Goal: Task Accomplishment & Management: Manage account settings

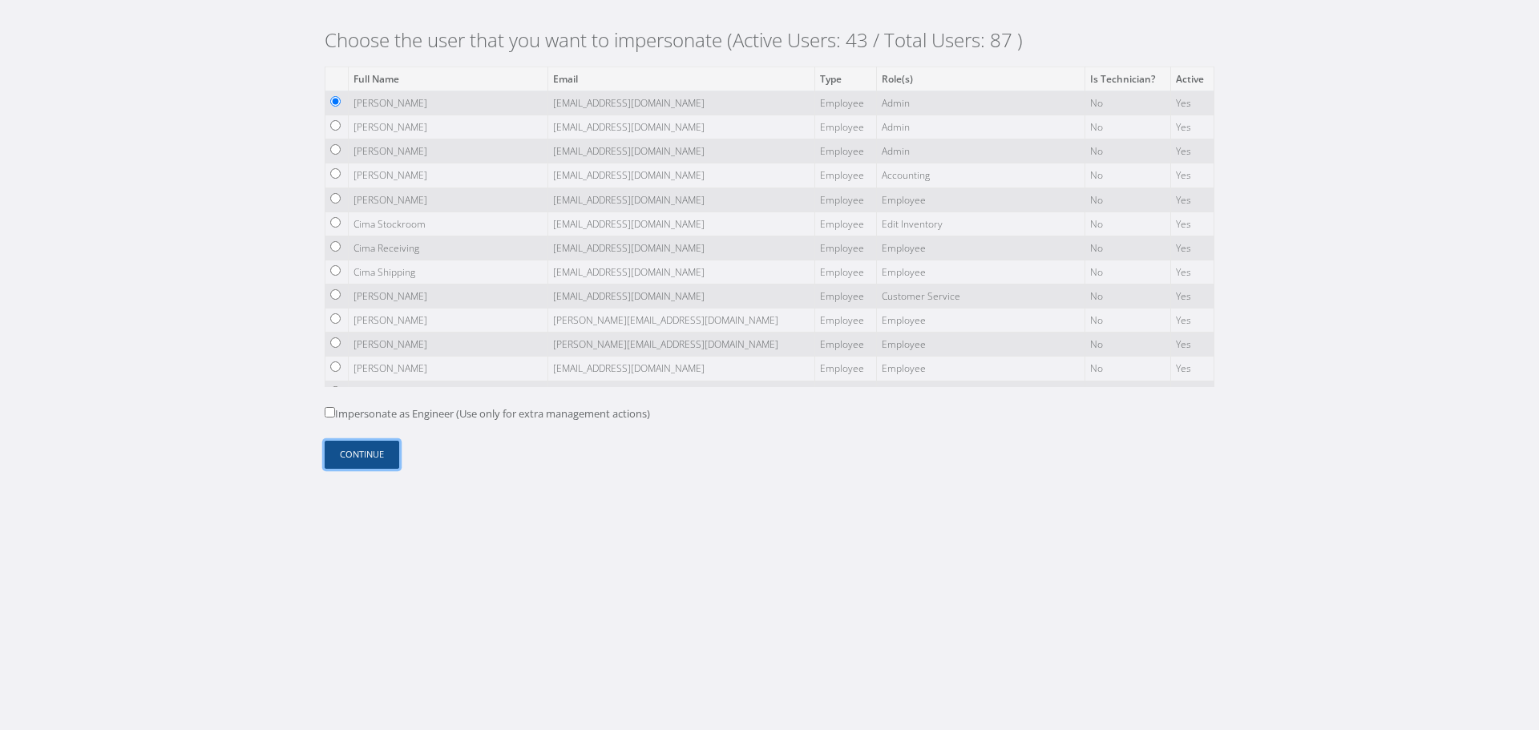
click at [383, 454] on button "Continue" at bounding box center [362, 455] width 75 height 28
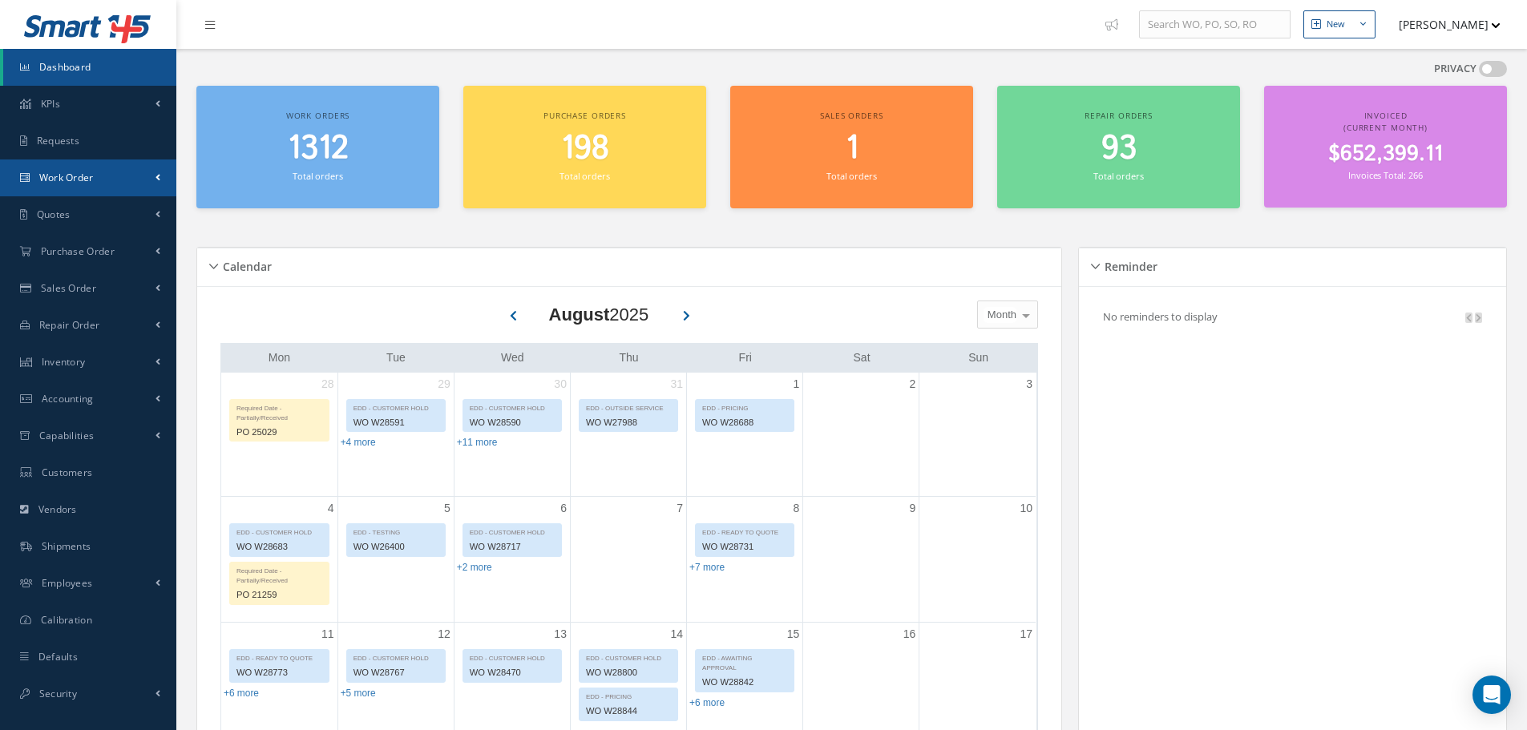
drag, startPoint x: 118, startPoint y: 175, endPoint x: 128, endPoint y: 220, distance: 45.3
click at [118, 175] on link "Work Order" at bounding box center [88, 177] width 176 height 37
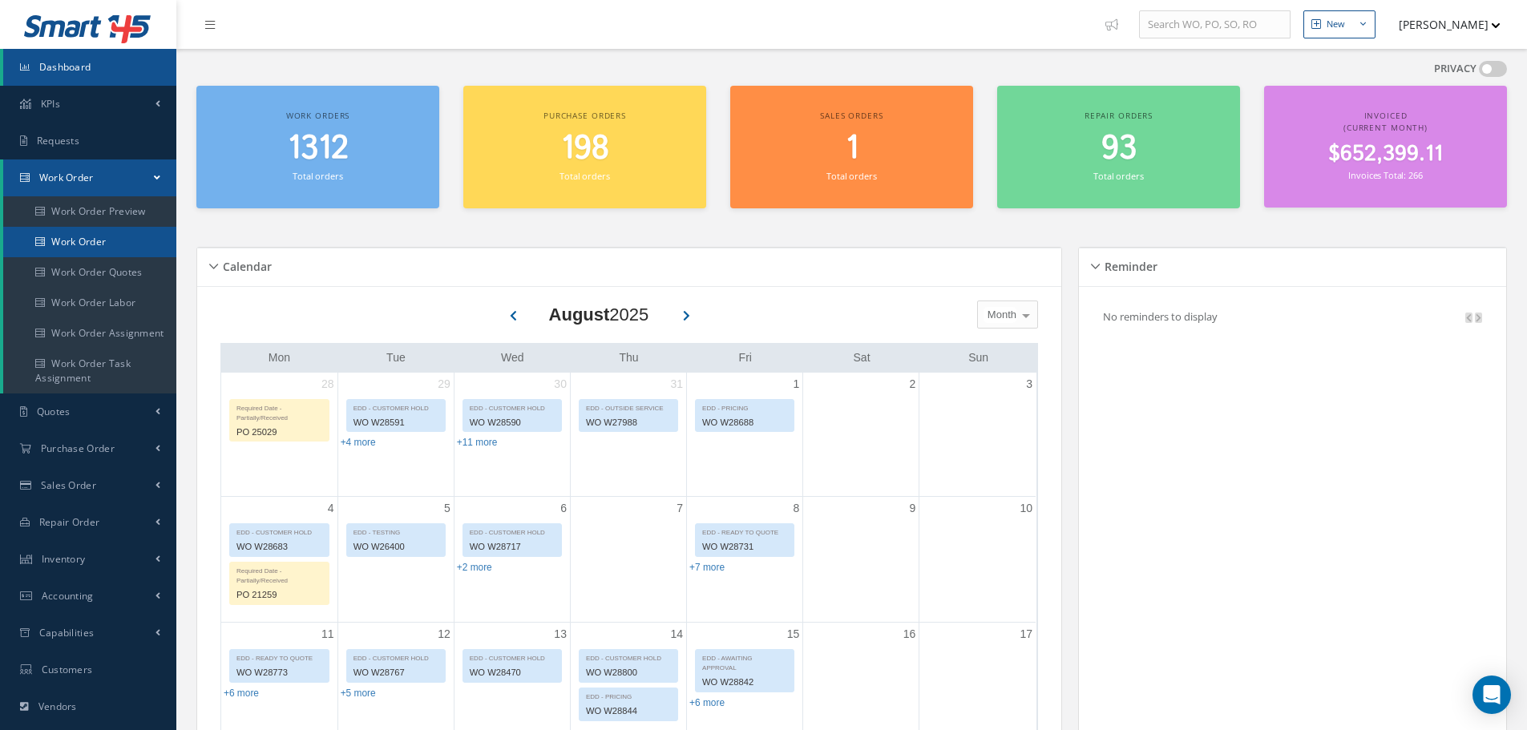
click at [128, 253] on link "Work Order" at bounding box center [89, 242] width 173 height 30
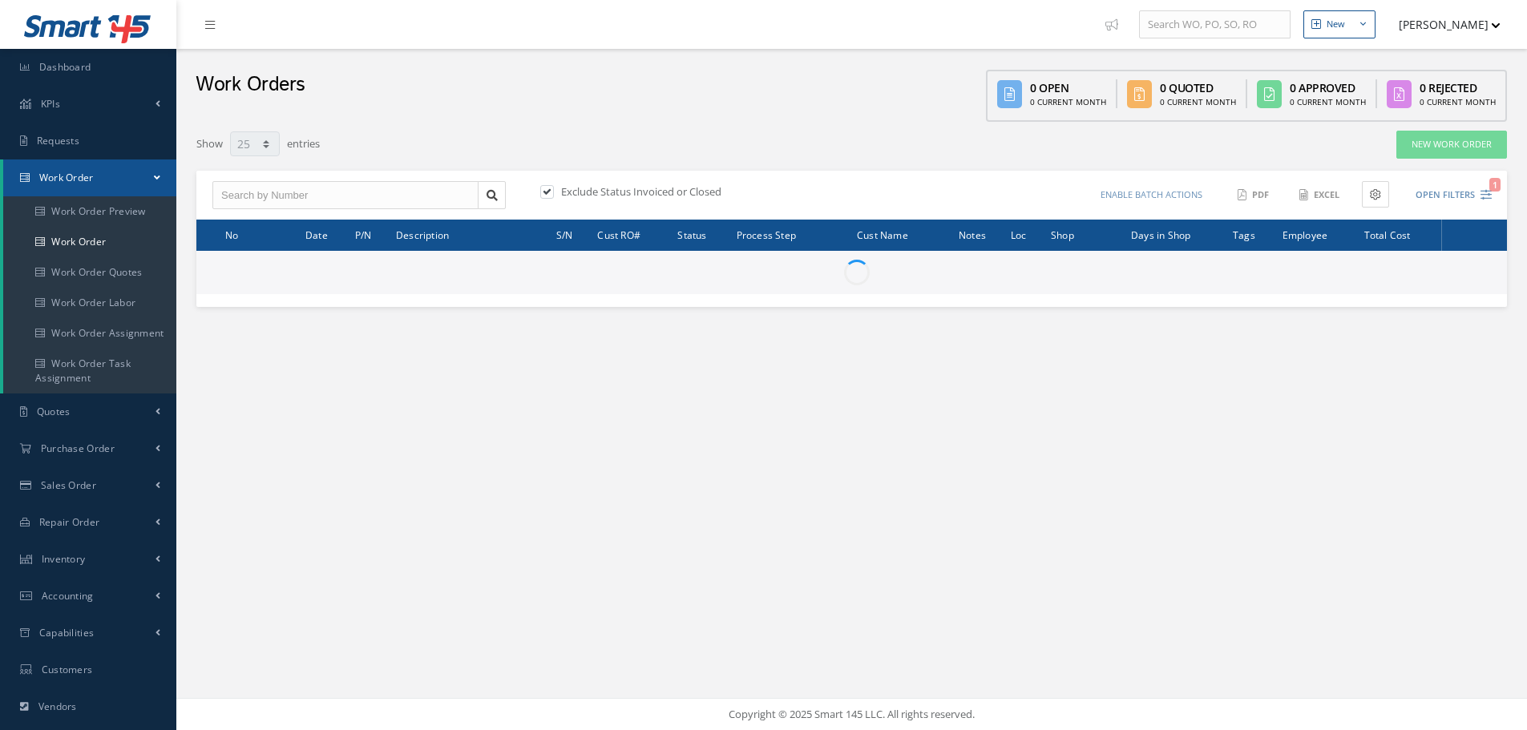
select select "25"
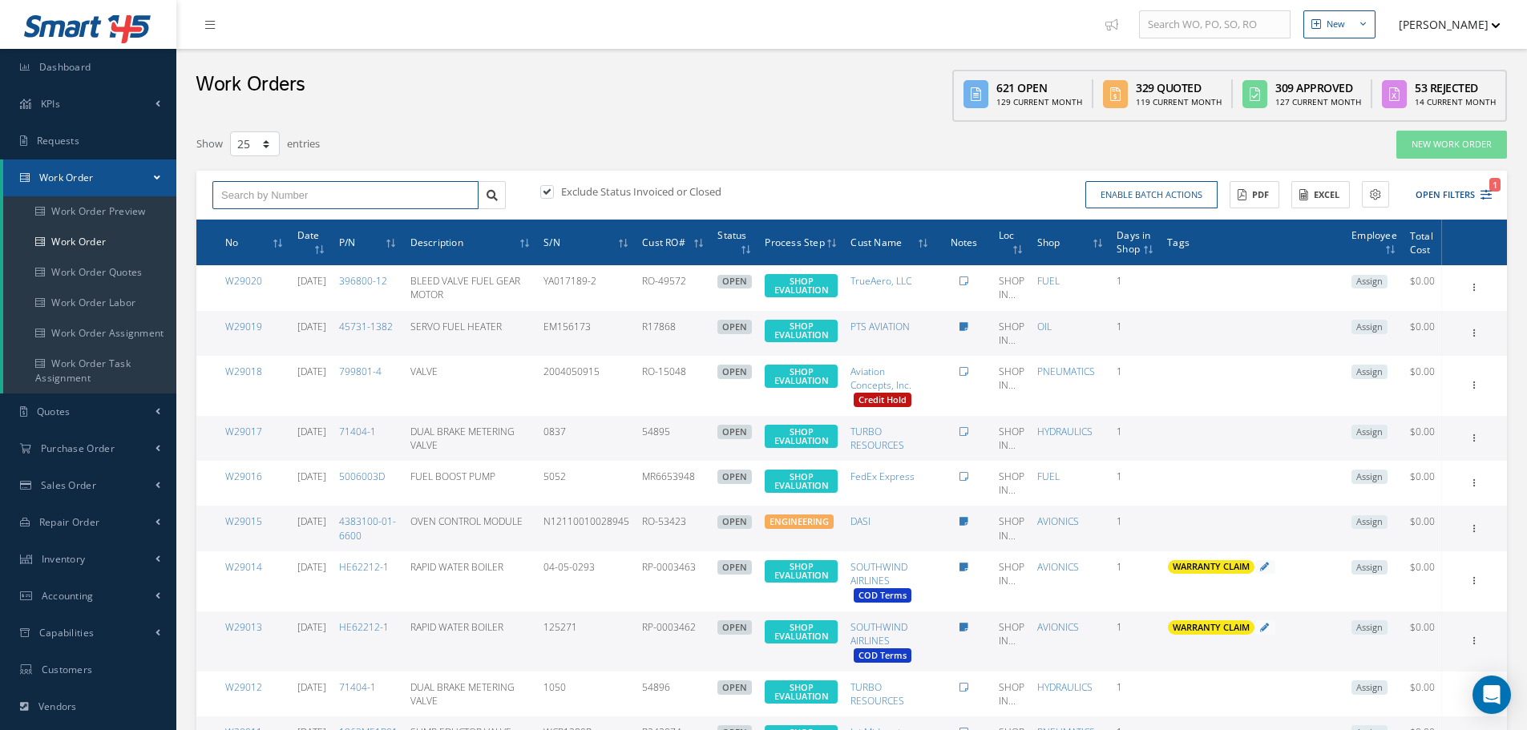
click at [385, 185] on input "text" at bounding box center [345, 195] width 266 height 29
paste input "W28301"
click at [385, 185] on input "W28301" at bounding box center [345, 195] width 266 height 29
click at [296, 203] on input "W28301" at bounding box center [345, 195] width 266 height 29
type input "W28301"
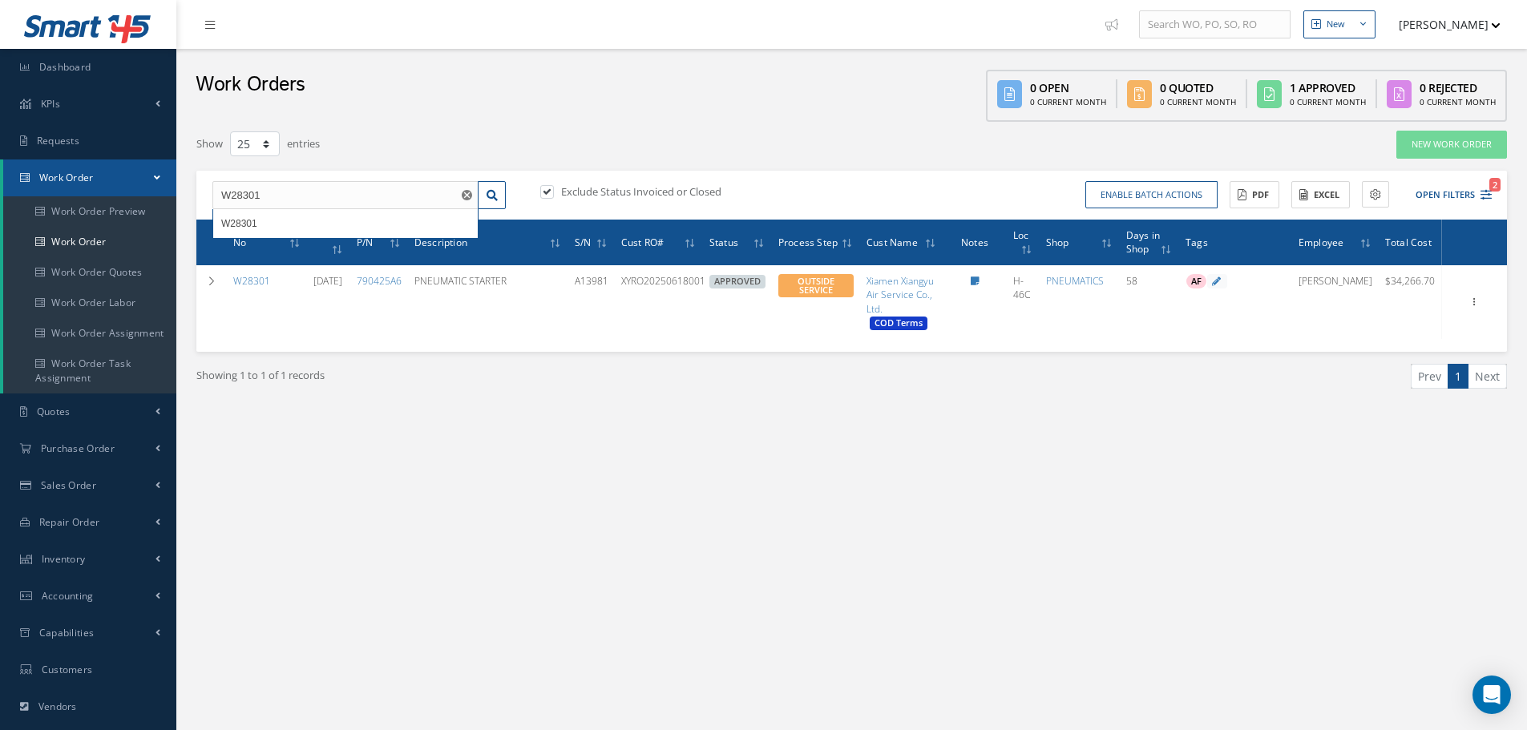
click at [806, 470] on div "New New Work Order New Purchase Order New Customer Quote New Sales Order New Re…" at bounding box center [851, 455] width 1350 height 910
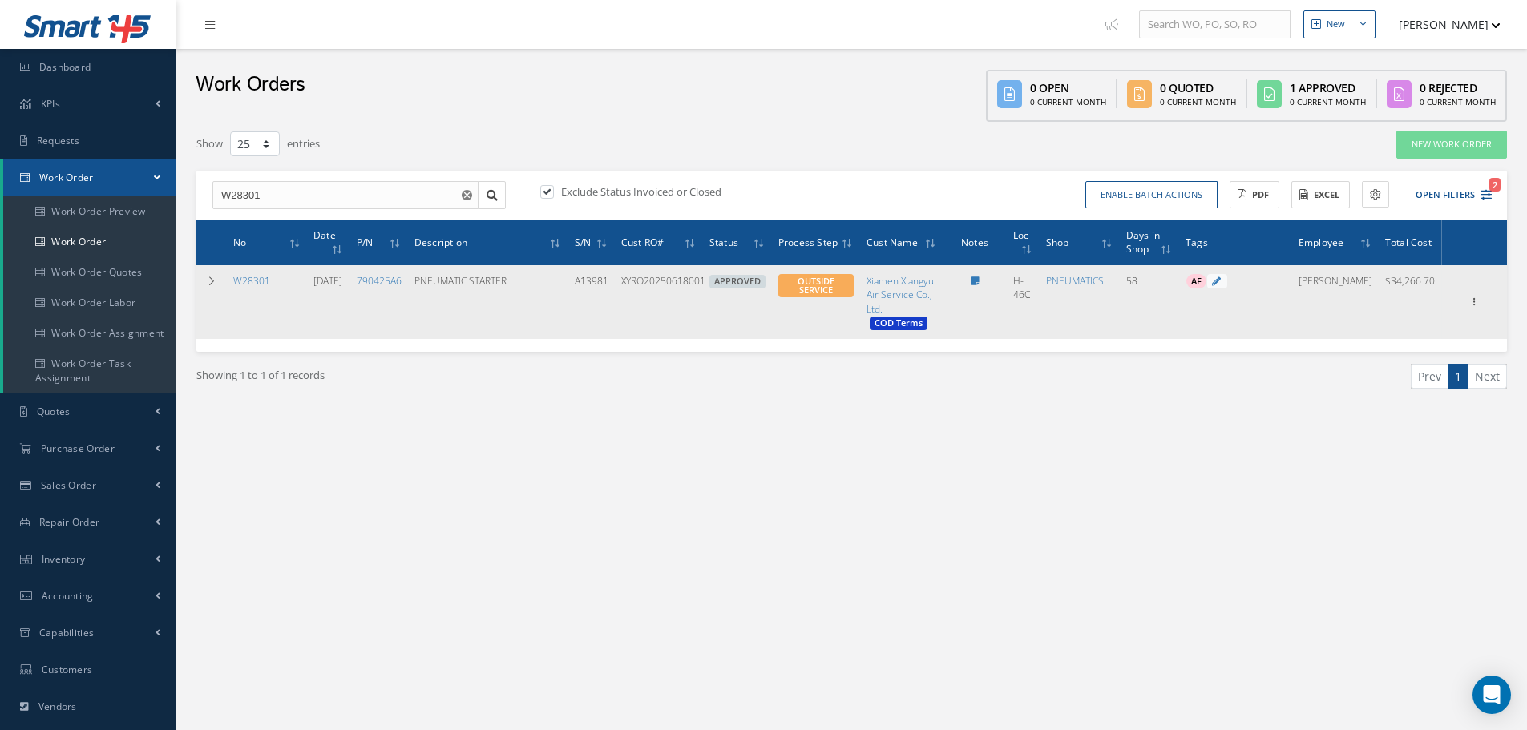
click at [1465, 300] on div "Show Edit Invoicing Close Part Issue Send By Email Sub Work Orders Documents Pr…" at bounding box center [1473, 301] width 19 height 19
click at [214, 291] on td at bounding box center [211, 302] width 30 height 74
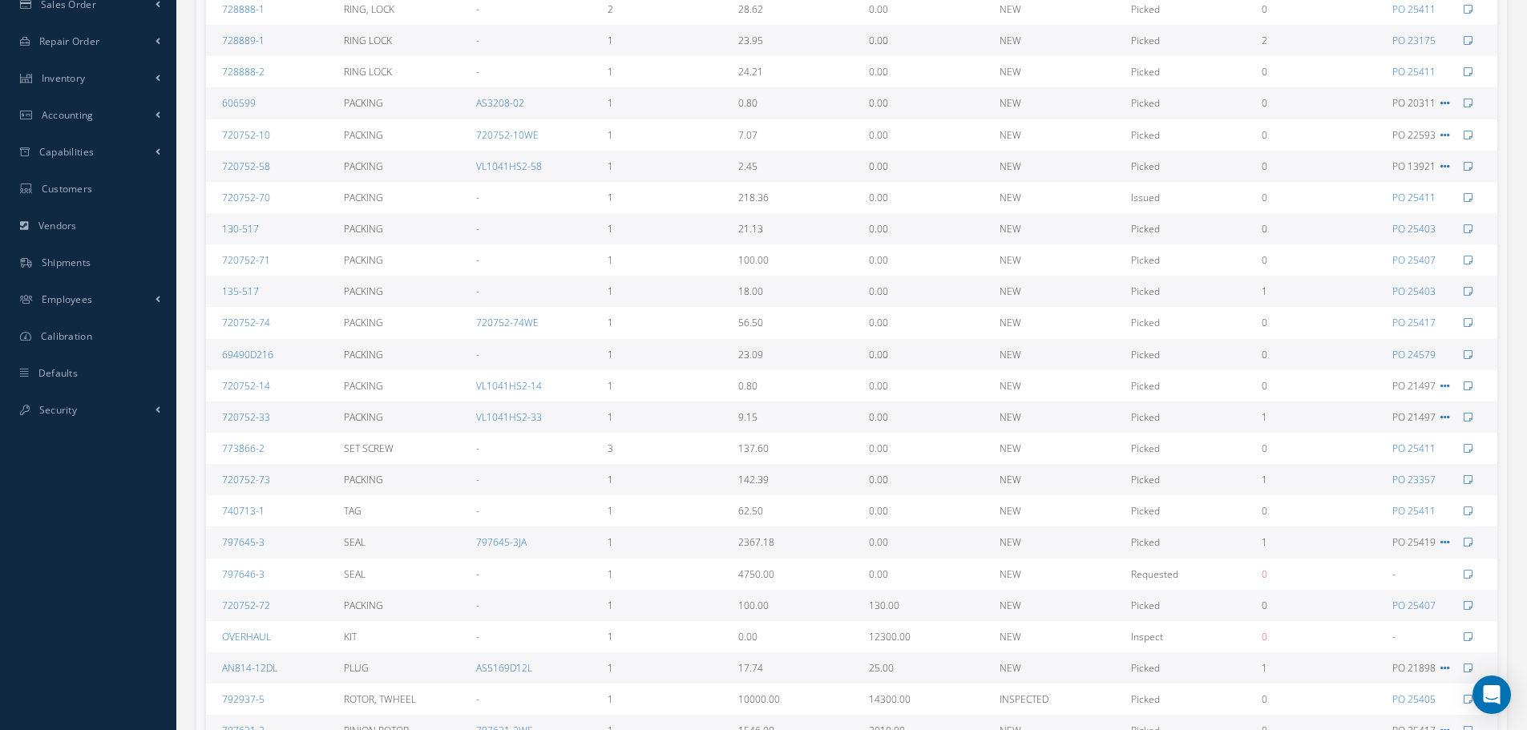
scroll to position [80, 0]
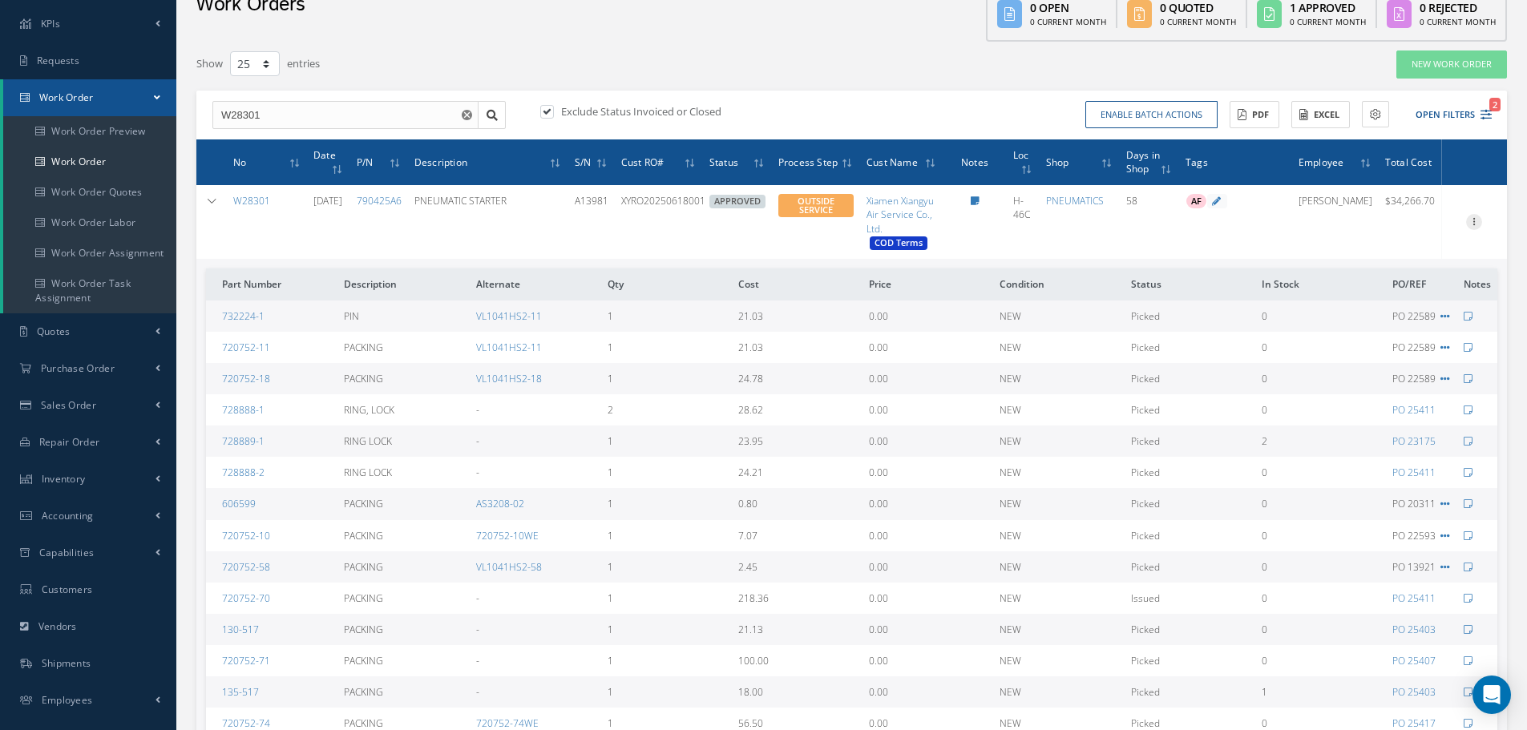
click at [1478, 223] on icon at bounding box center [1474, 220] width 16 height 13
click at [1414, 253] on link "Edit" at bounding box center [1400, 253] width 127 height 21
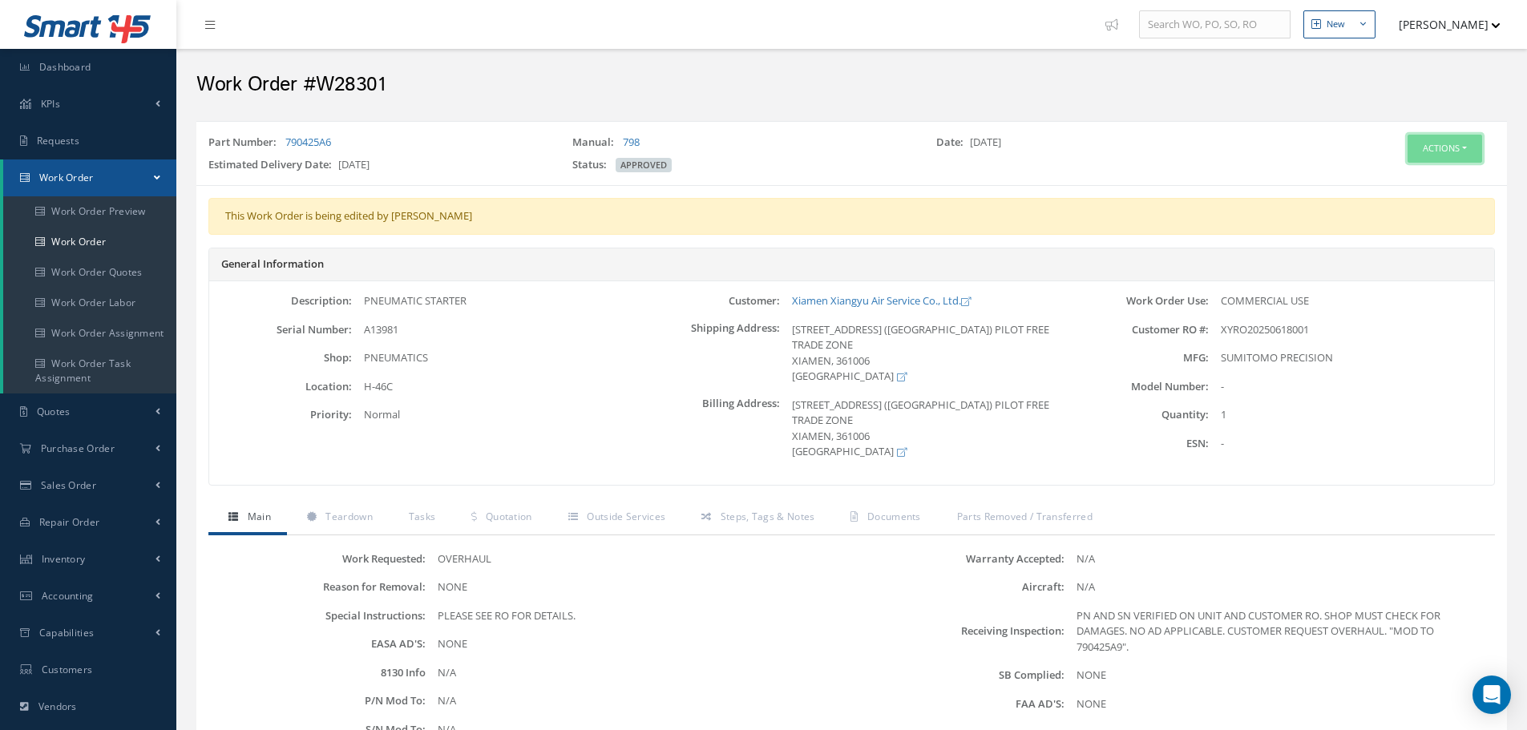
click at [1422, 148] on button "Actions" at bounding box center [1444, 149] width 75 height 28
click at [1415, 174] on link "Edit" at bounding box center [1420, 179] width 128 height 22
click at [489, 517] on span "Quotation" at bounding box center [509, 517] width 46 height 14
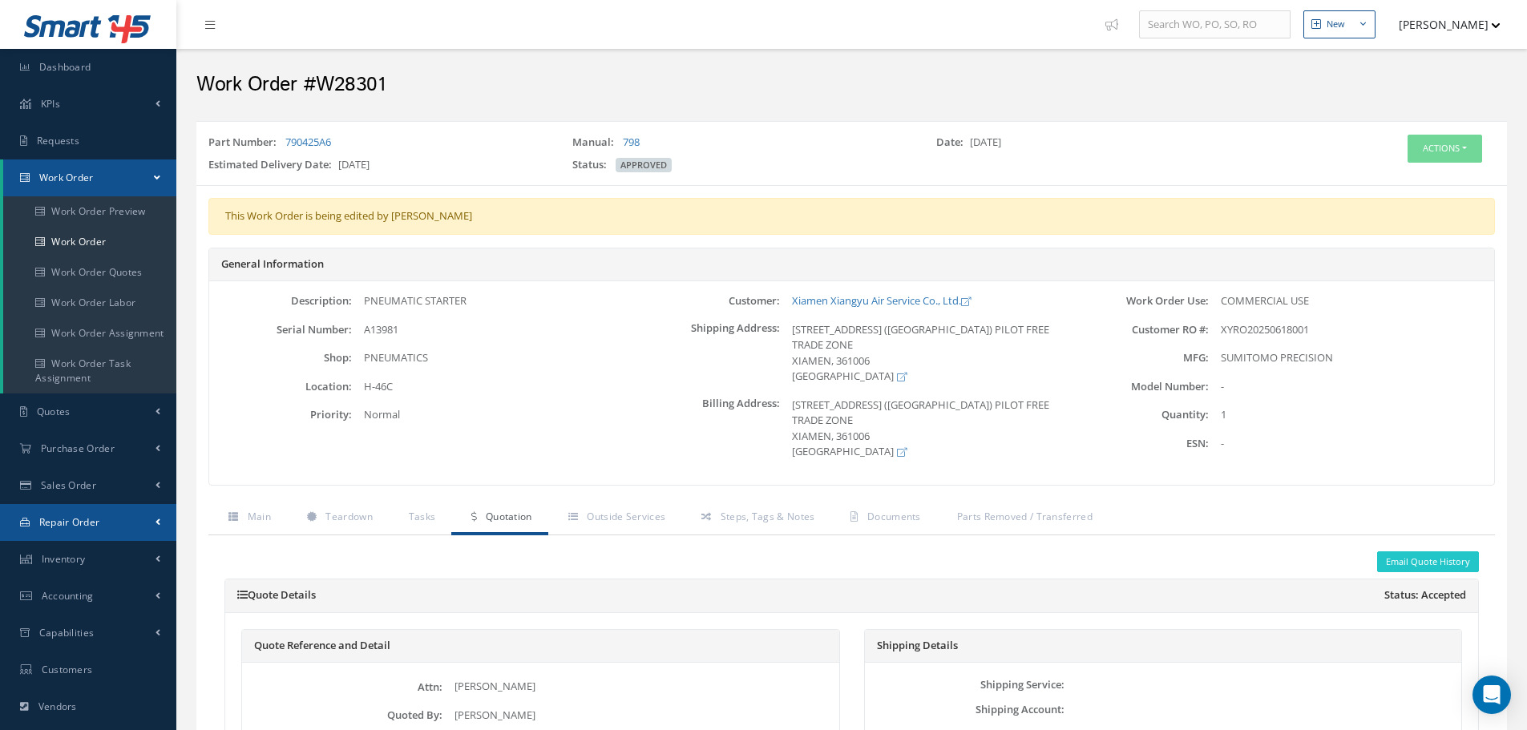
click at [125, 530] on link "Repair Order" at bounding box center [88, 522] width 176 height 37
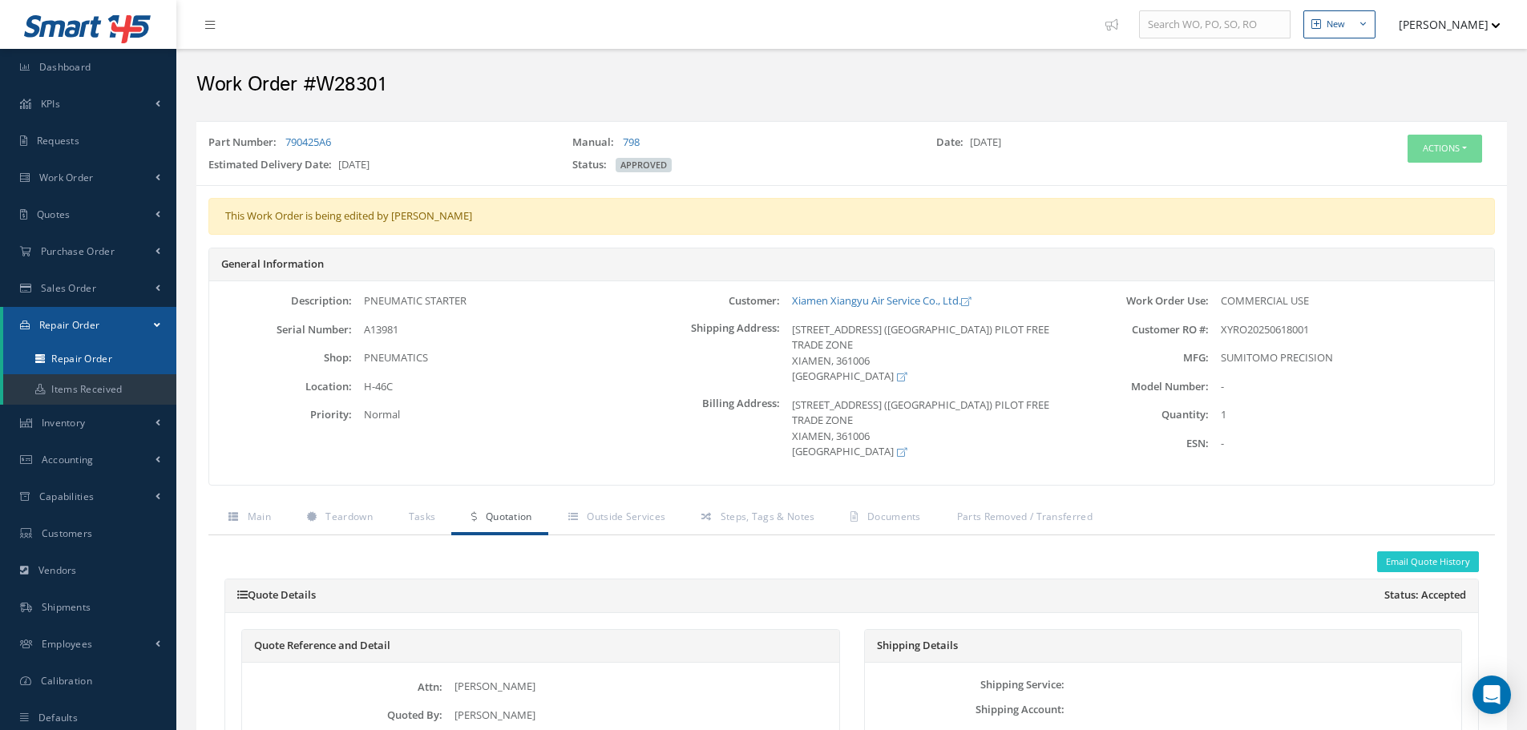
click at [99, 363] on link "Repair Order" at bounding box center [89, 359] width 173 height 30
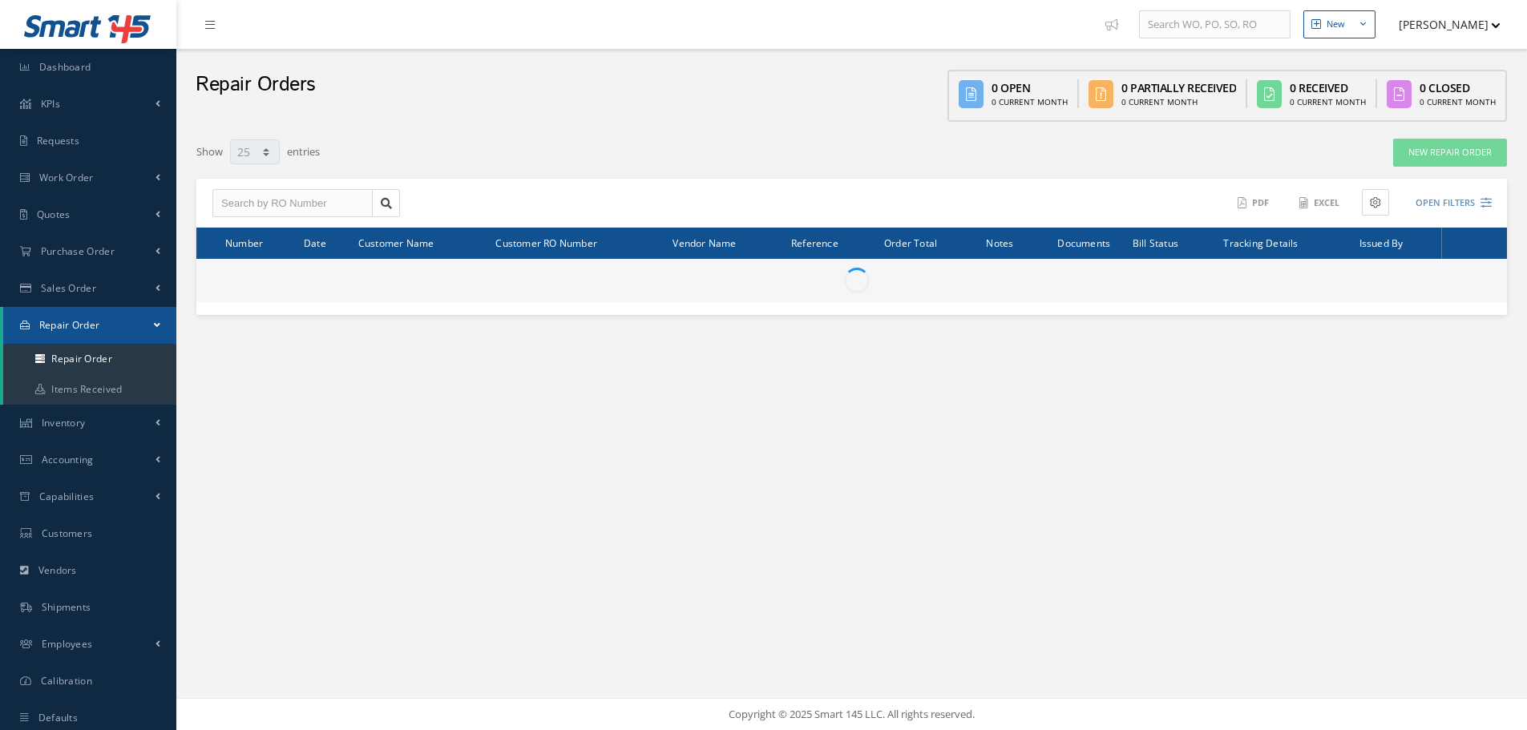
select select "25"
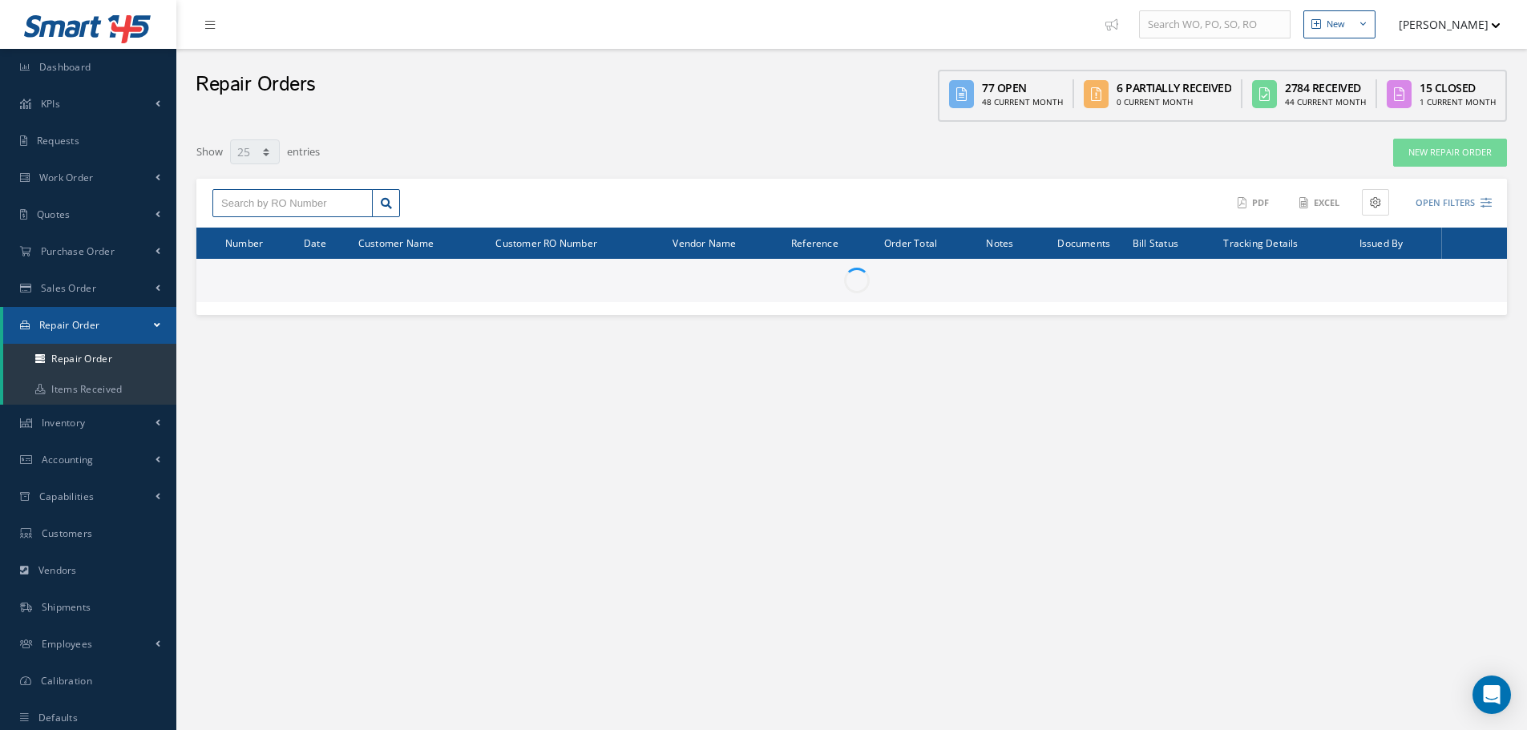
click at [269, 208] on input "text" at bounding box center [292, 203] width 160 height 29
paste input "12904"
type input "12904"
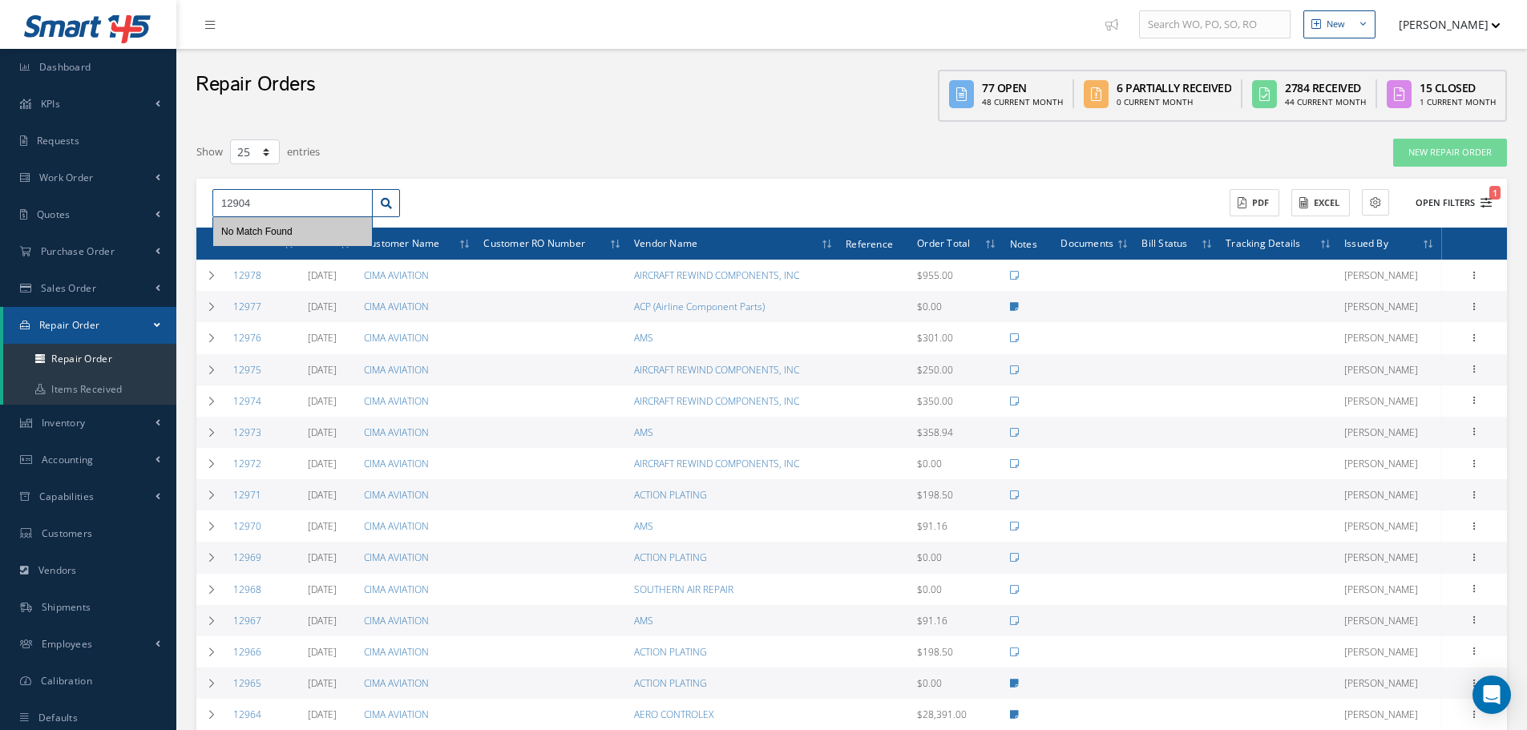
type input "12904"
click at [1455, 190] on button "Open Filters 1" at bounding box center [1446, 203] width 91 height 26
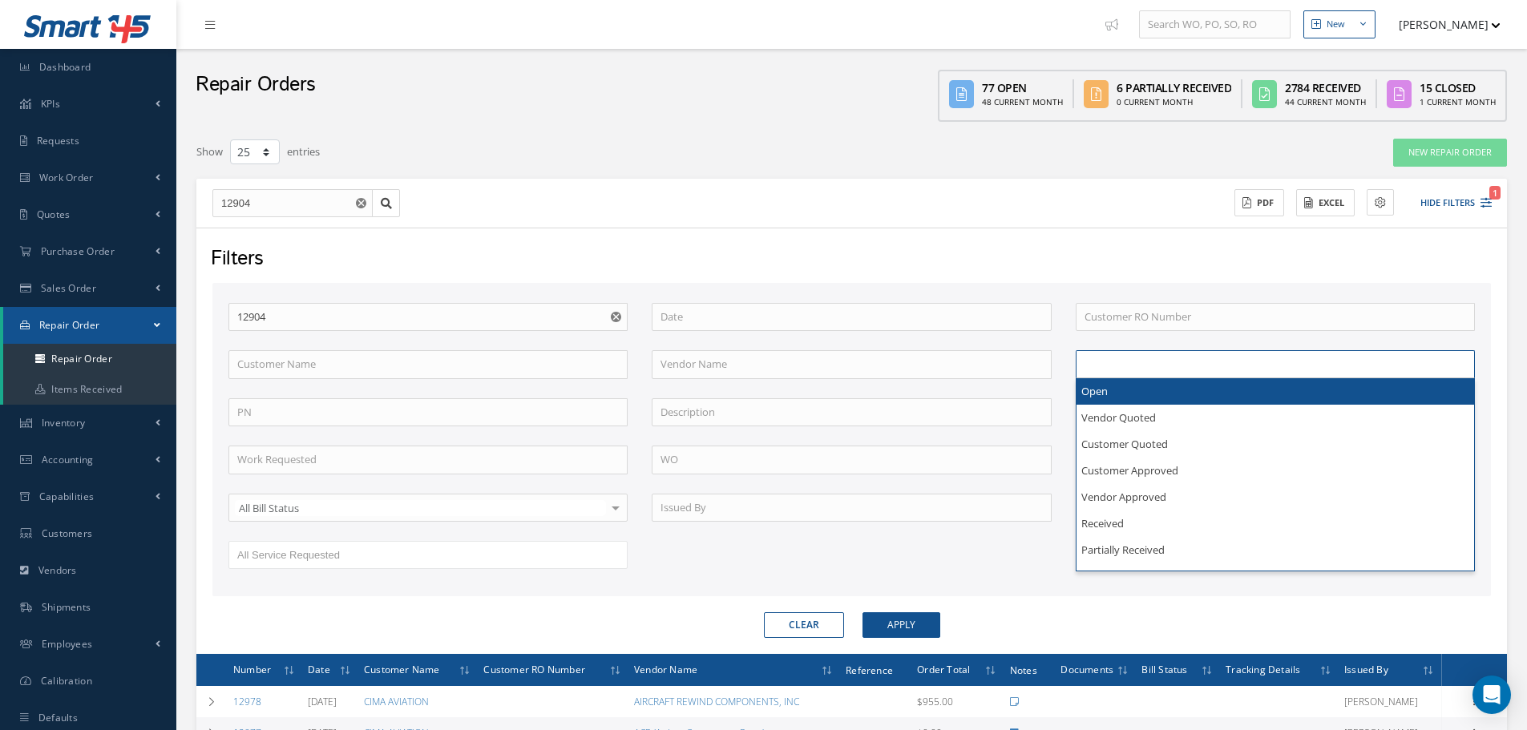
click at [1146, 364] on input "text" at bounding box center [1116, 364] width 64 height 20
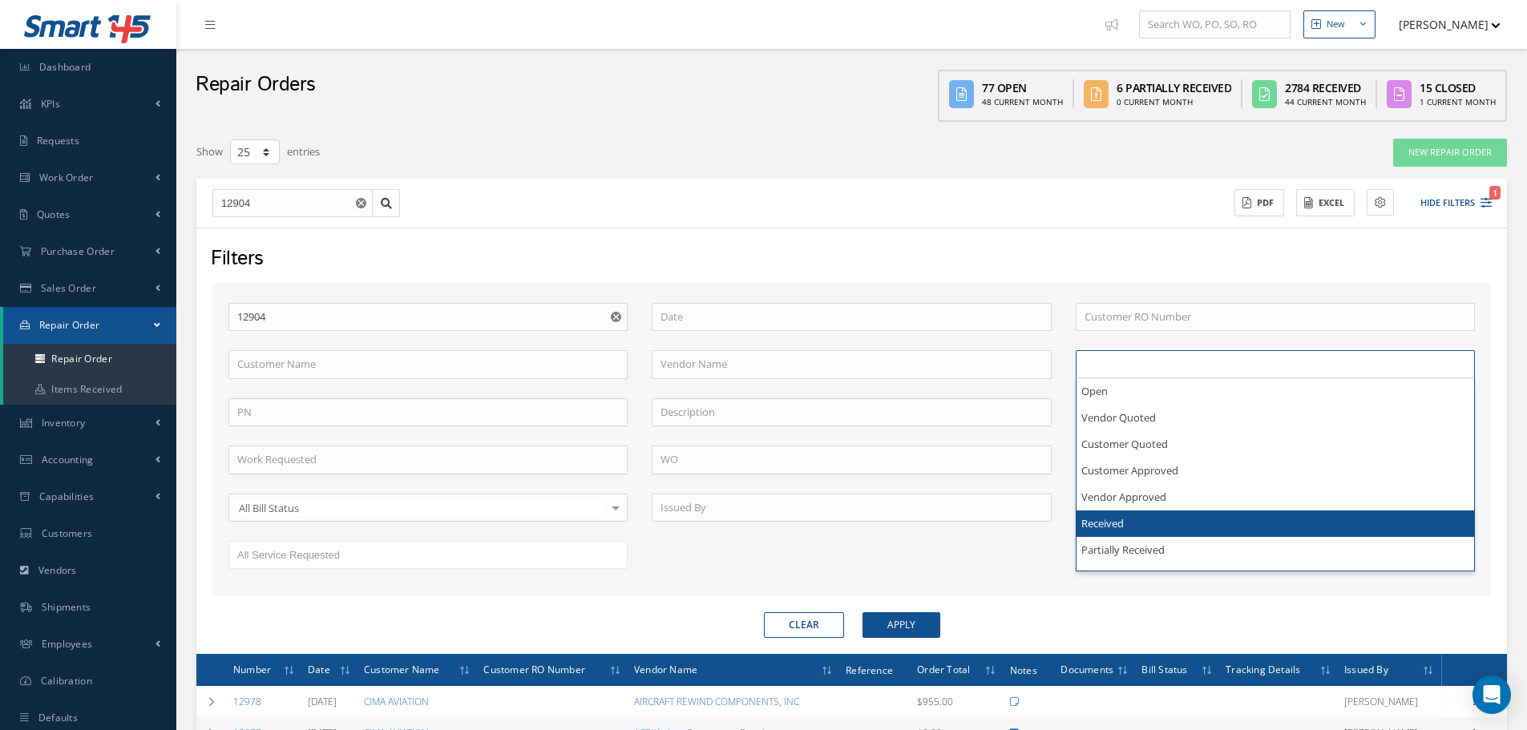
scroll to position [99, 0]
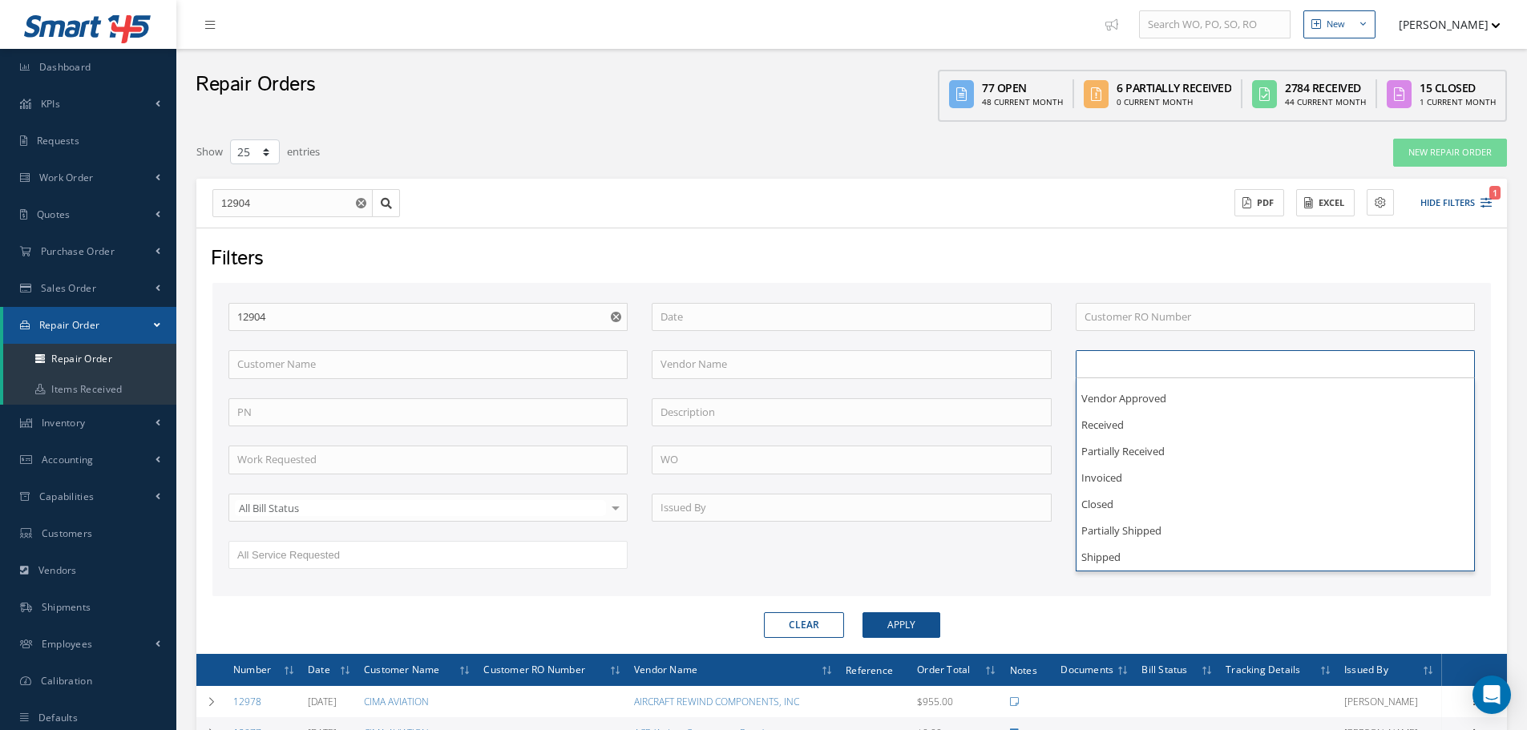
click at [922, 559] on div "RO Number 12904 Customer RO Number Customer Name Vendor Name Open Vendor Quoted…" at bounding box center [851, 446] width 1270 height 286
type input "All Status"
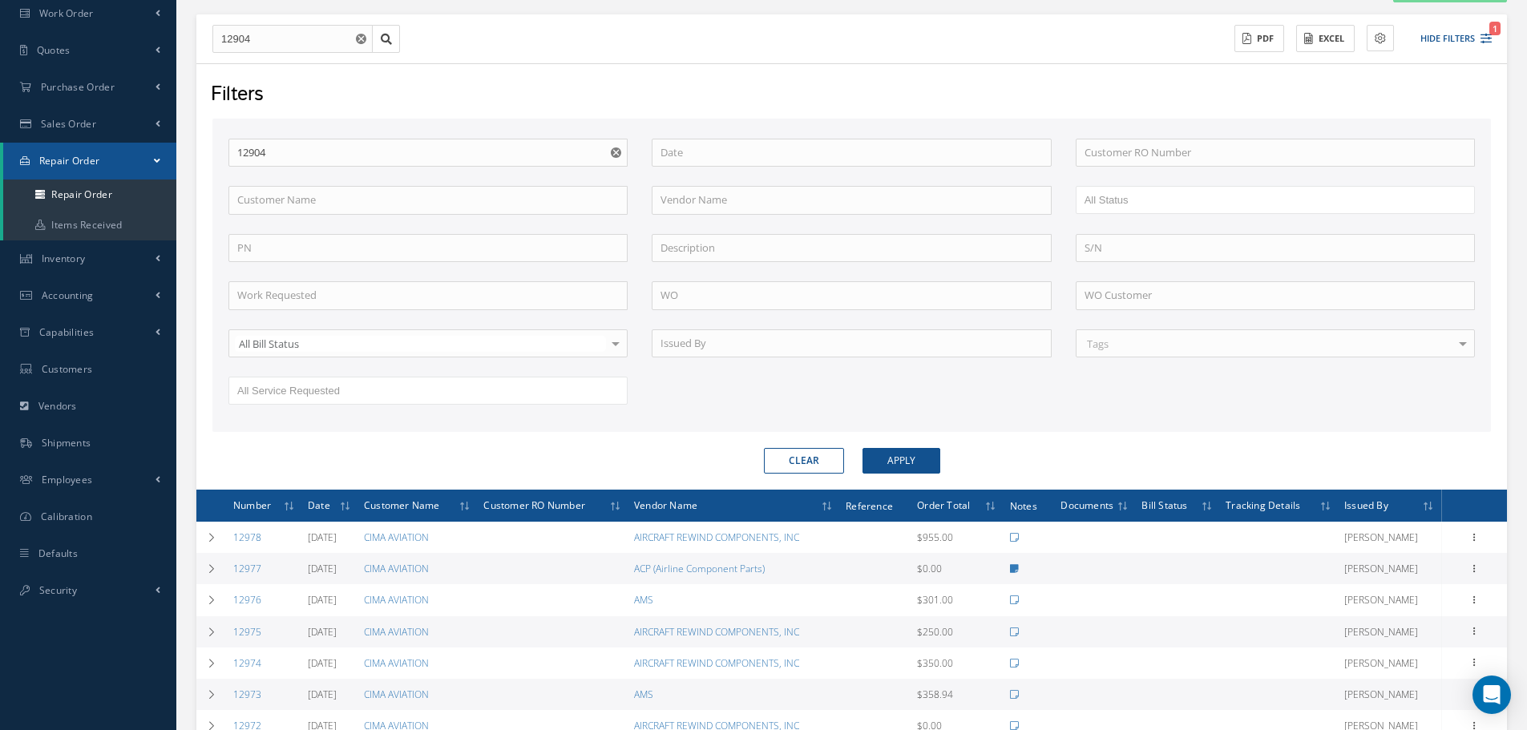
scroll to position [481, 0]
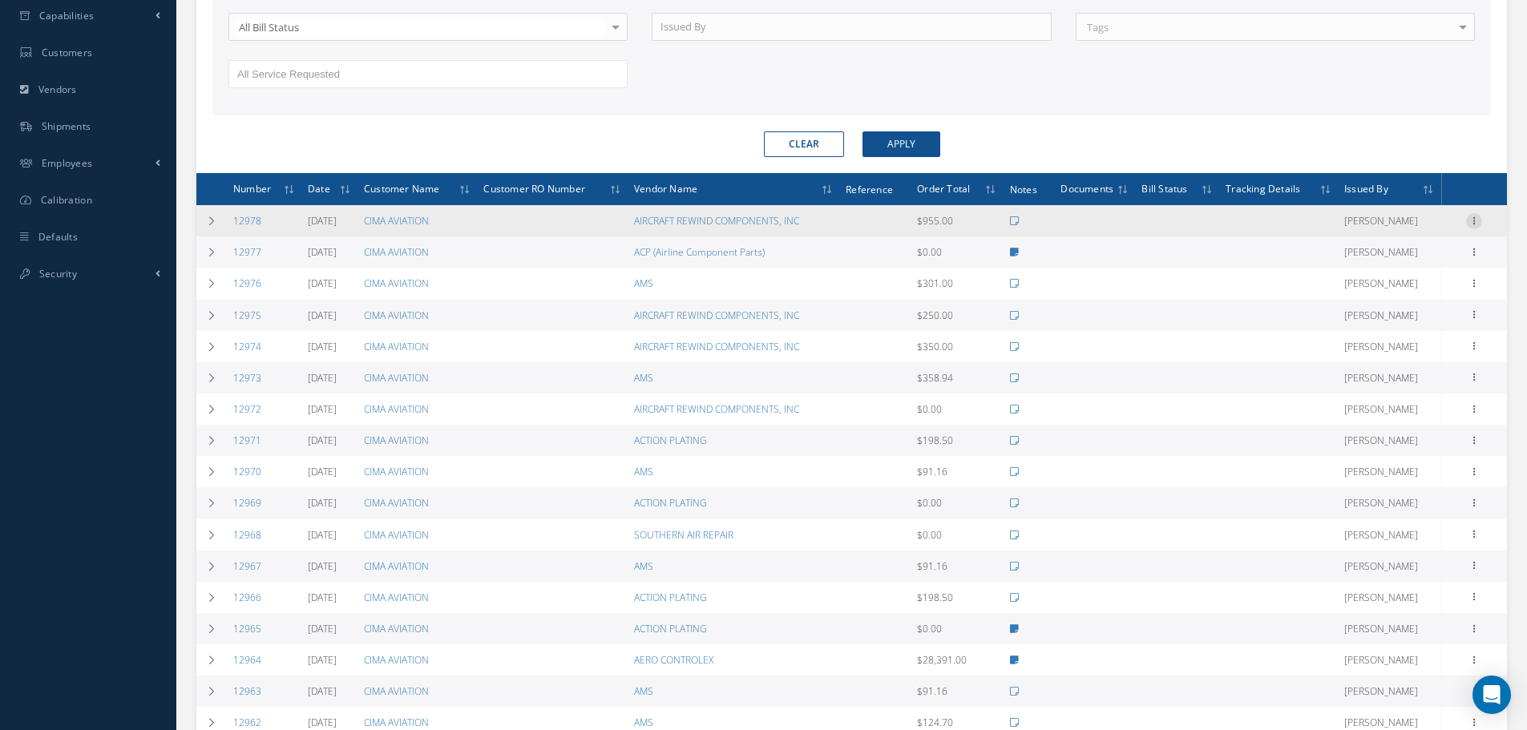
click at [1476, 216] on icon at bounding box center [1474, 219] width 16 height 13
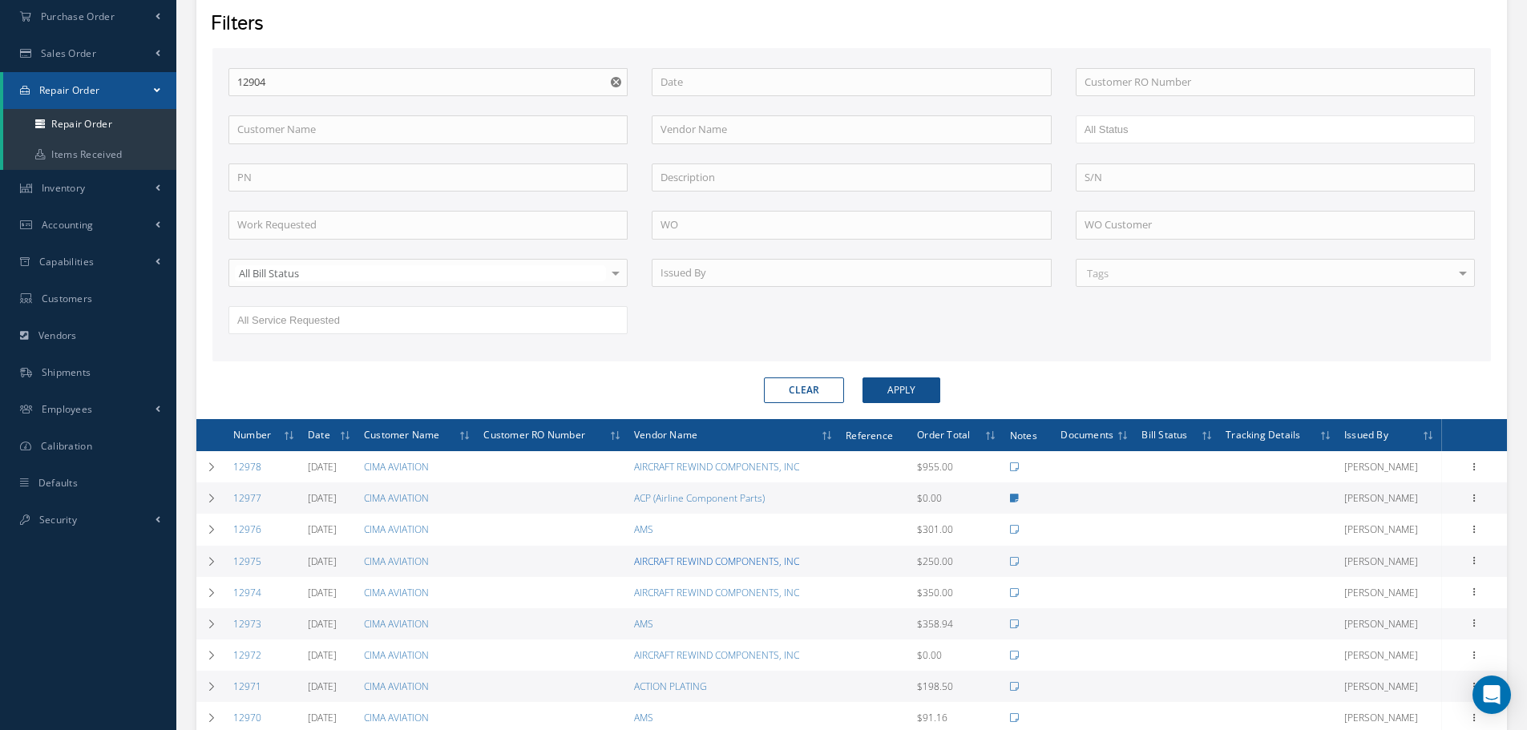
scroll to position [0, 0]
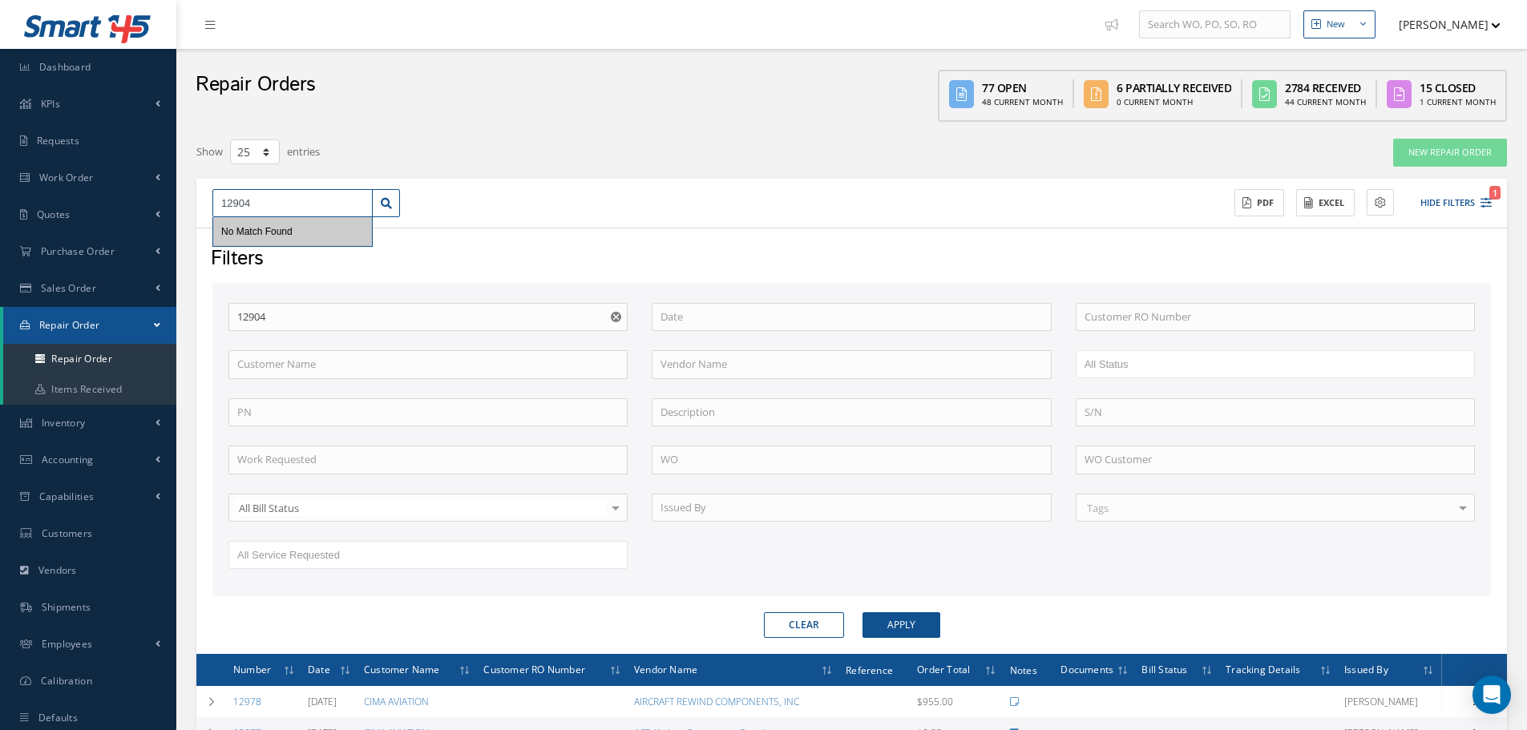
click at [282, 208] on input "12904" at bounding box center [292, 203] width 160 height 29
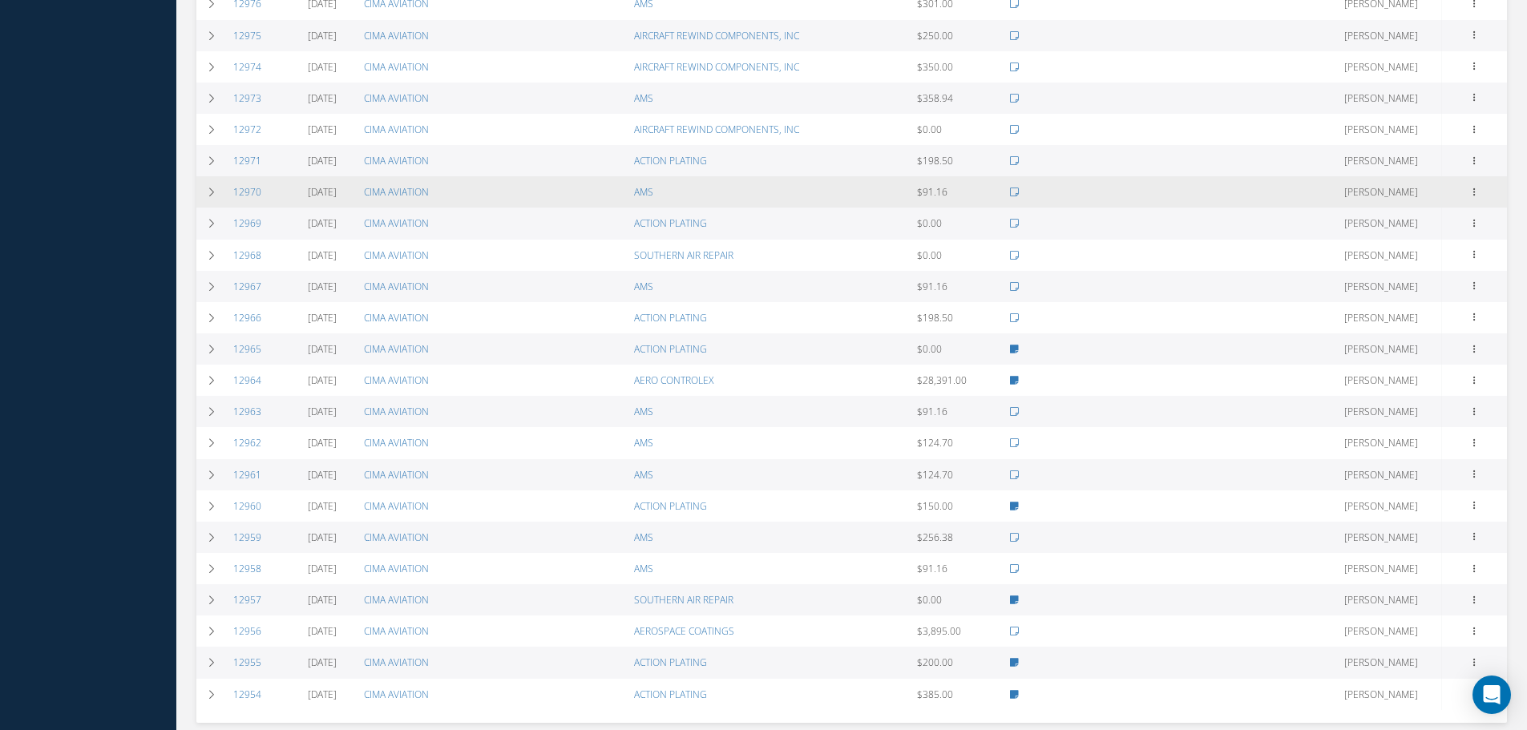
scroll to position [863, 0]
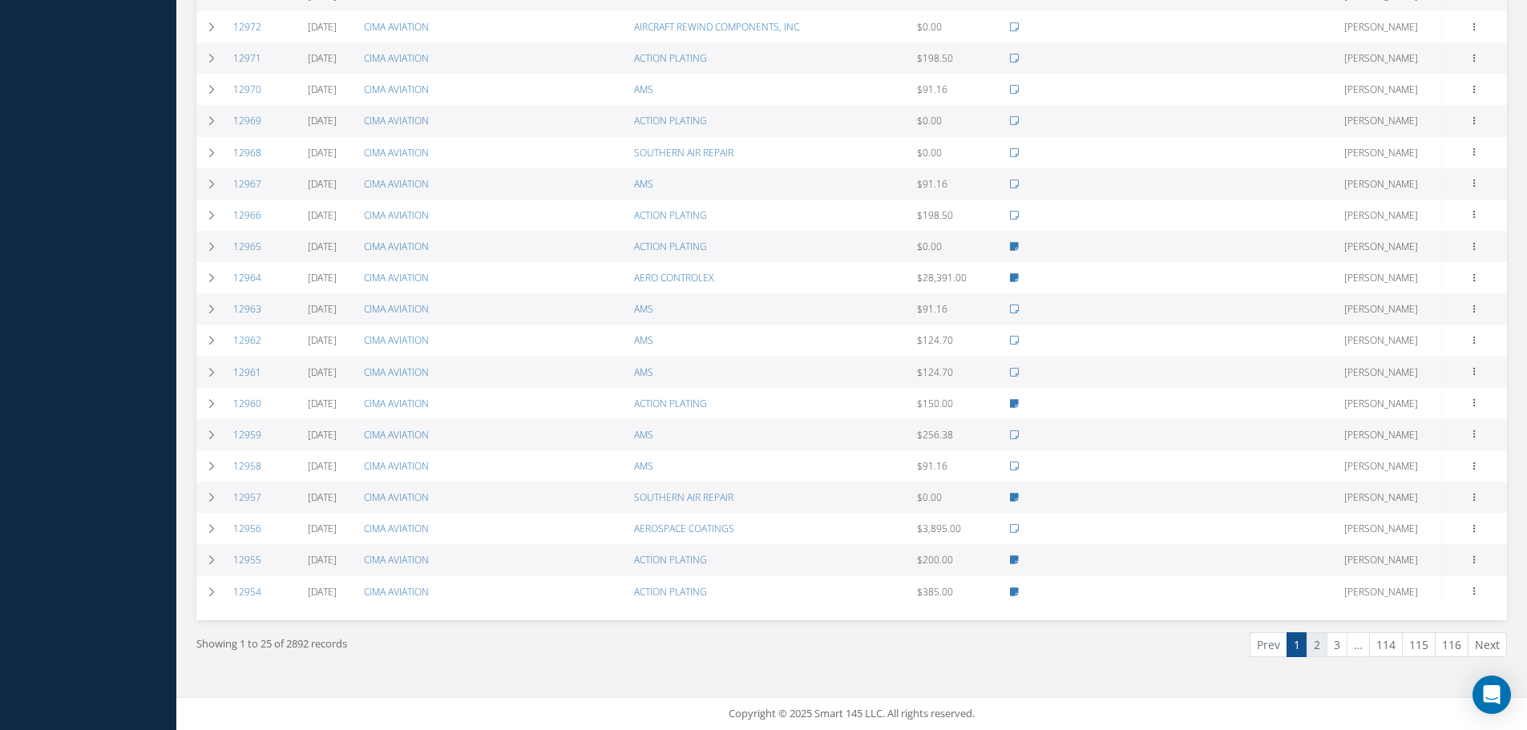
click at [1316, 642] on link "2" at bounding box center [1316, 644] width 21 height 25
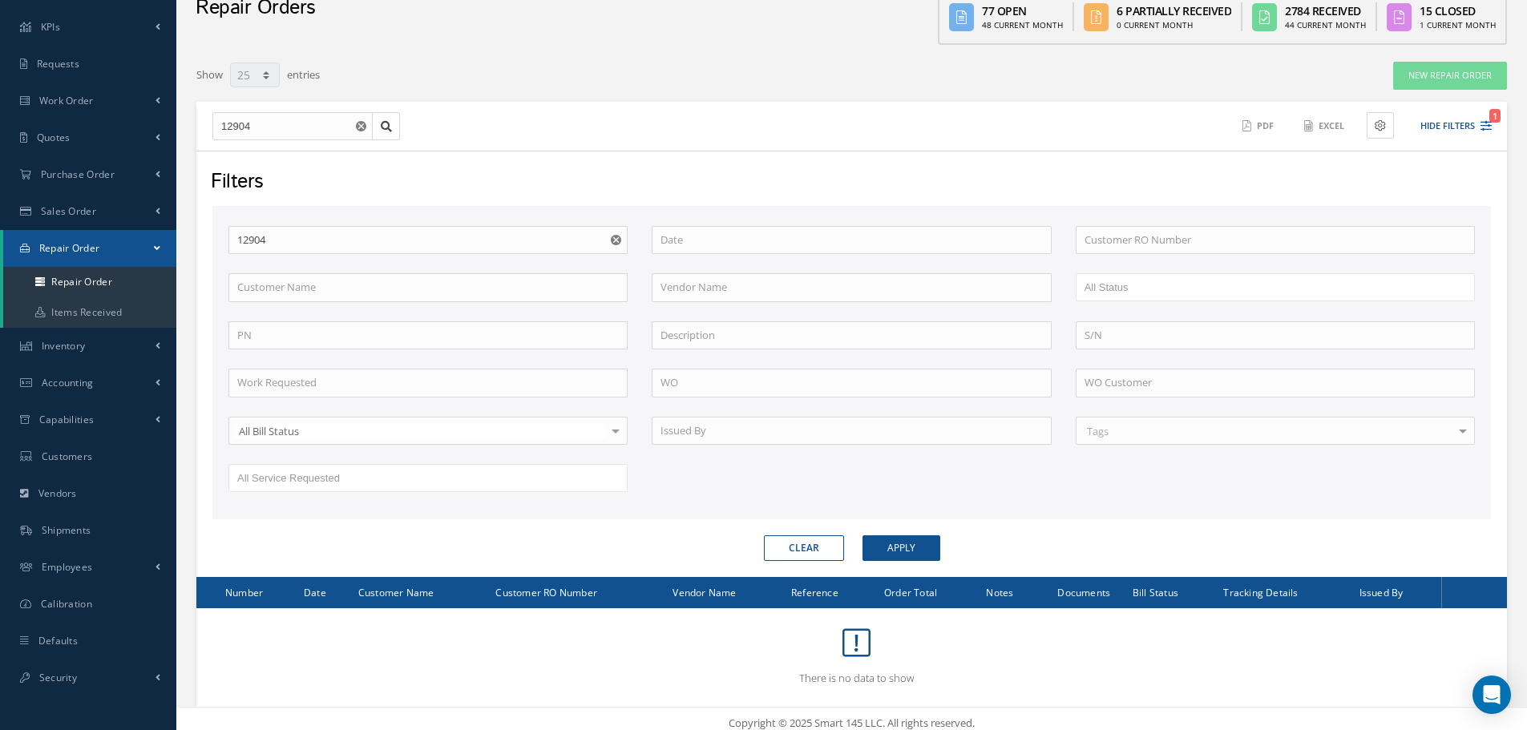
scroll to position [87, 0]
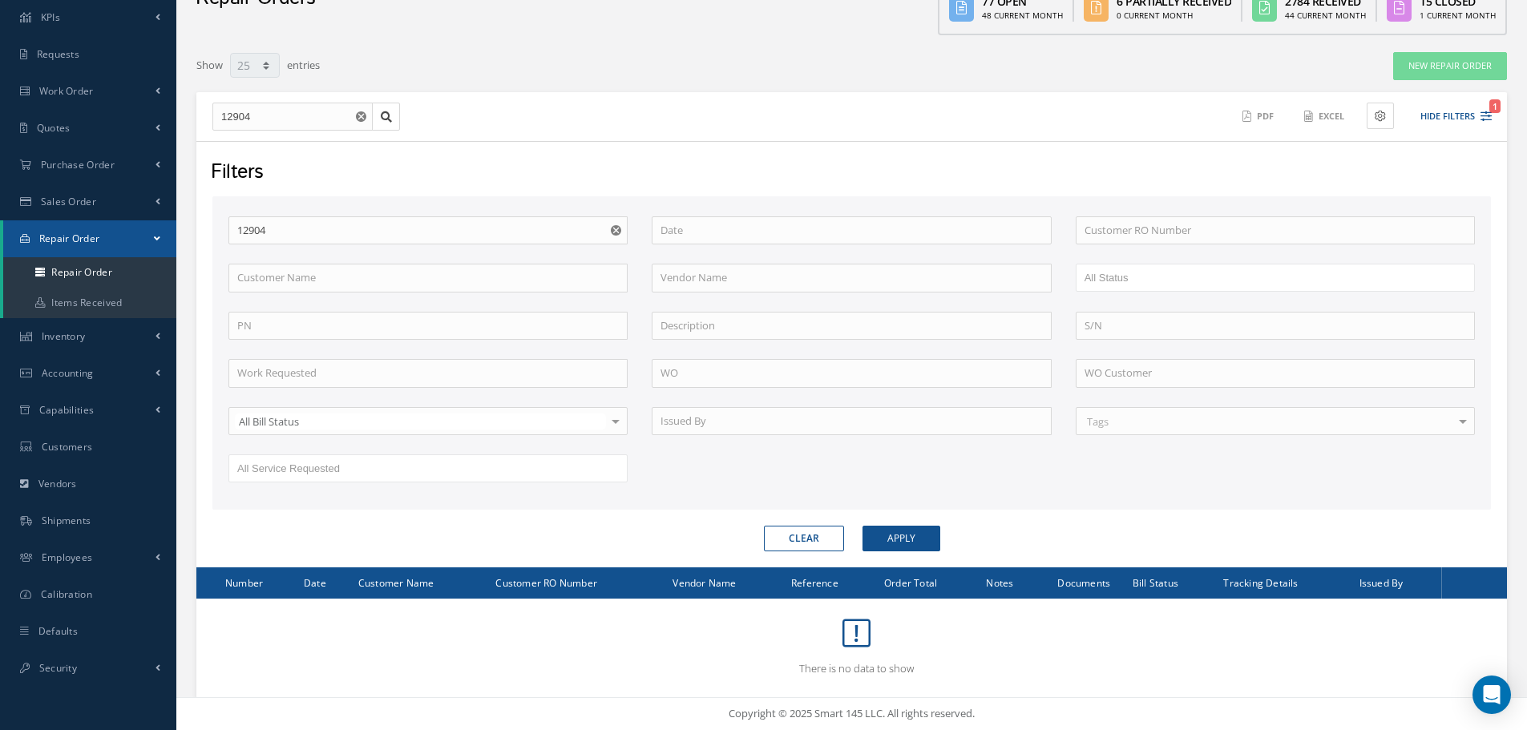
click at [356, 119] on icon "Reset" at bounding box center [361, 116] width 10 height 10
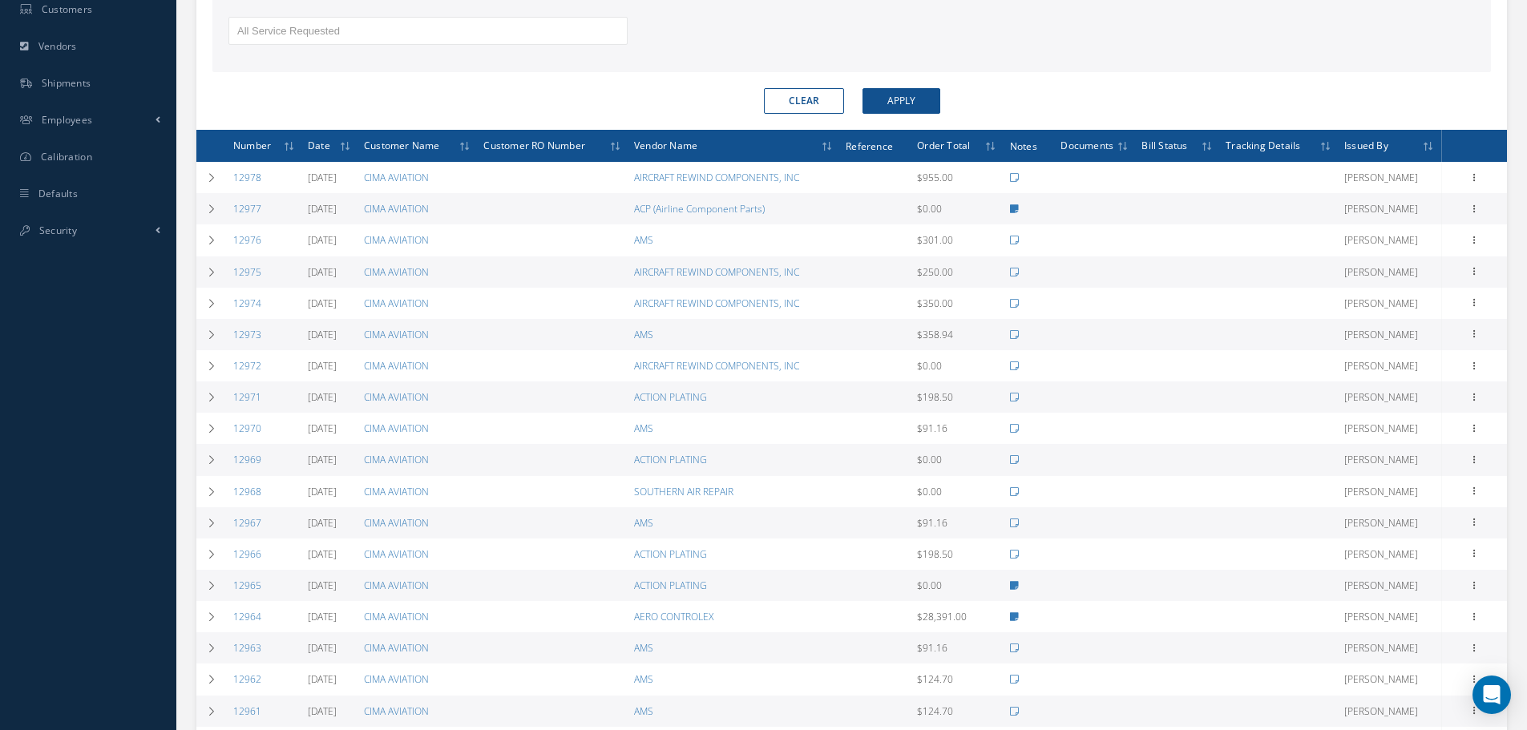
scroll to position [863, 0]
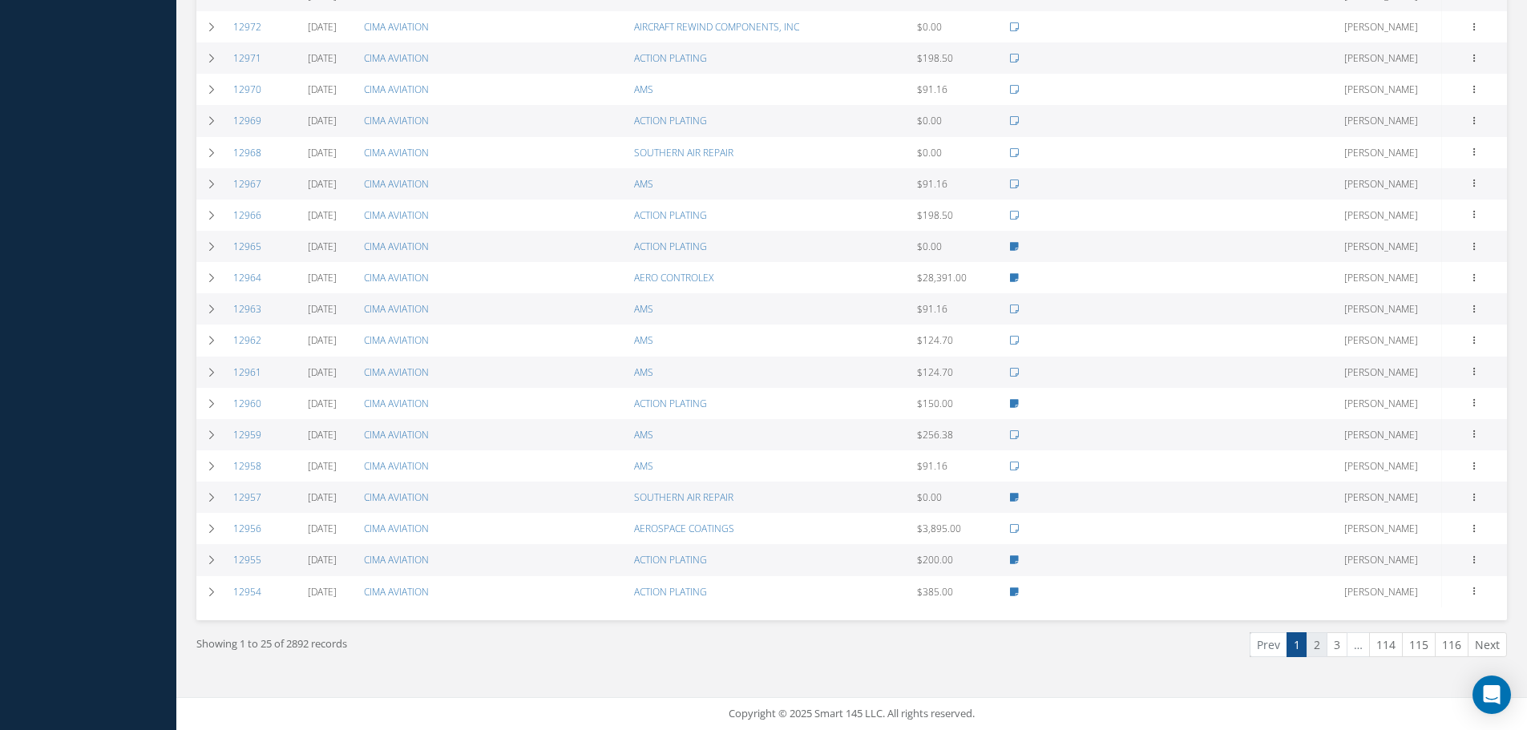
click at [1325, 645] on link "2" at bounding box center [1316, 644] width 21 height 25
click at [1333, 650] on link "3" at bounding box center [1336, 644] width 21 height 25
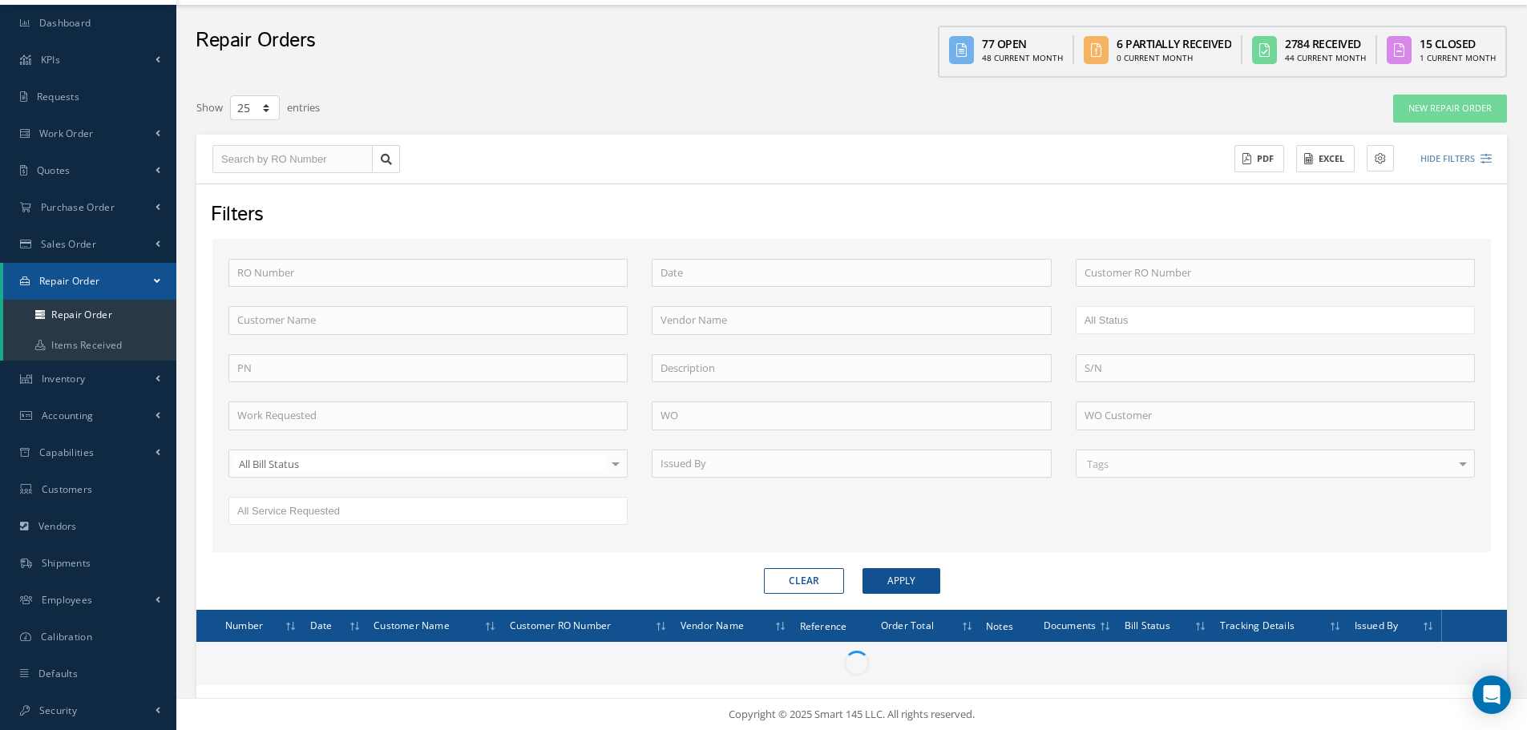
scroll to position [44, 0]
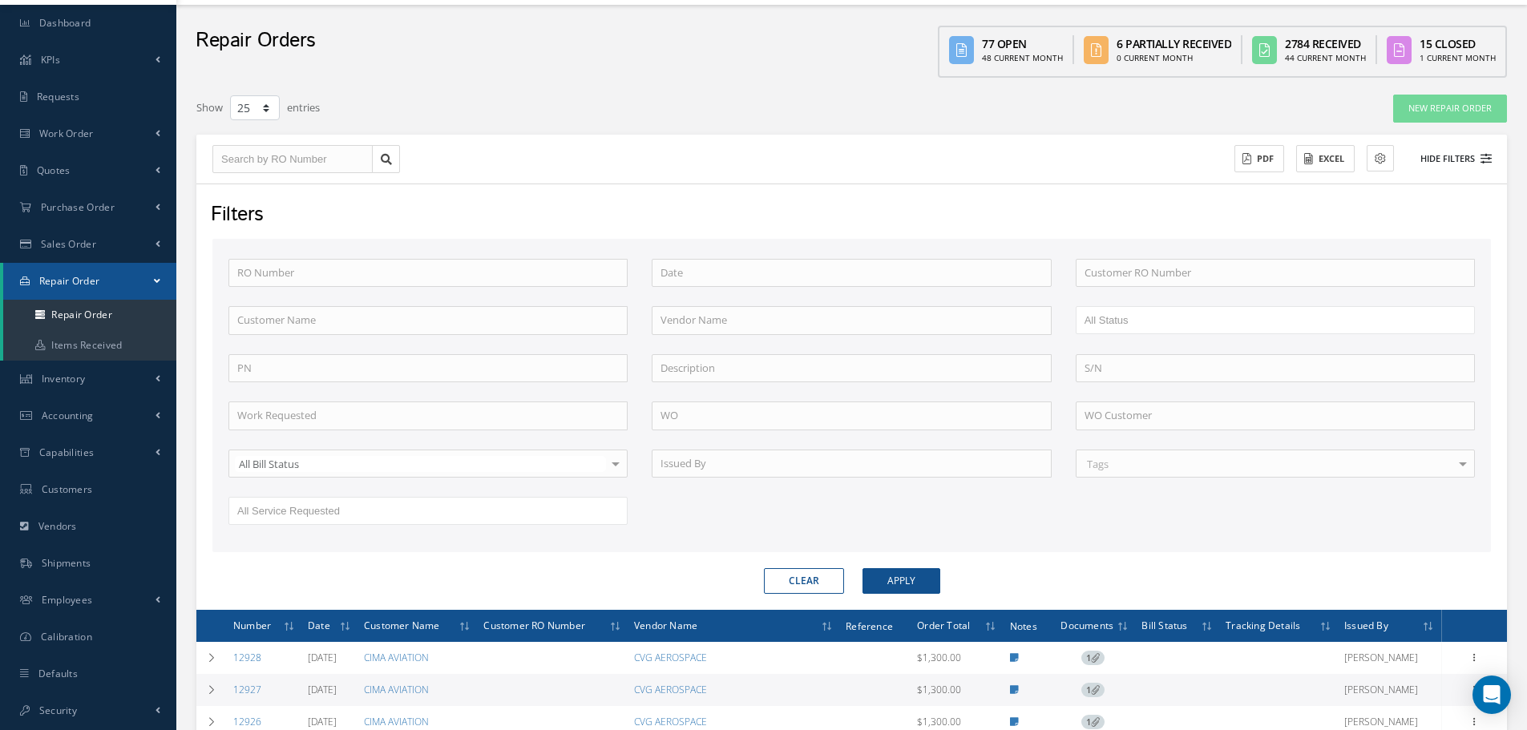
click at [1474, 156] on button "Hide Filters" at bounding box center [1449, 159] width 86 height 26
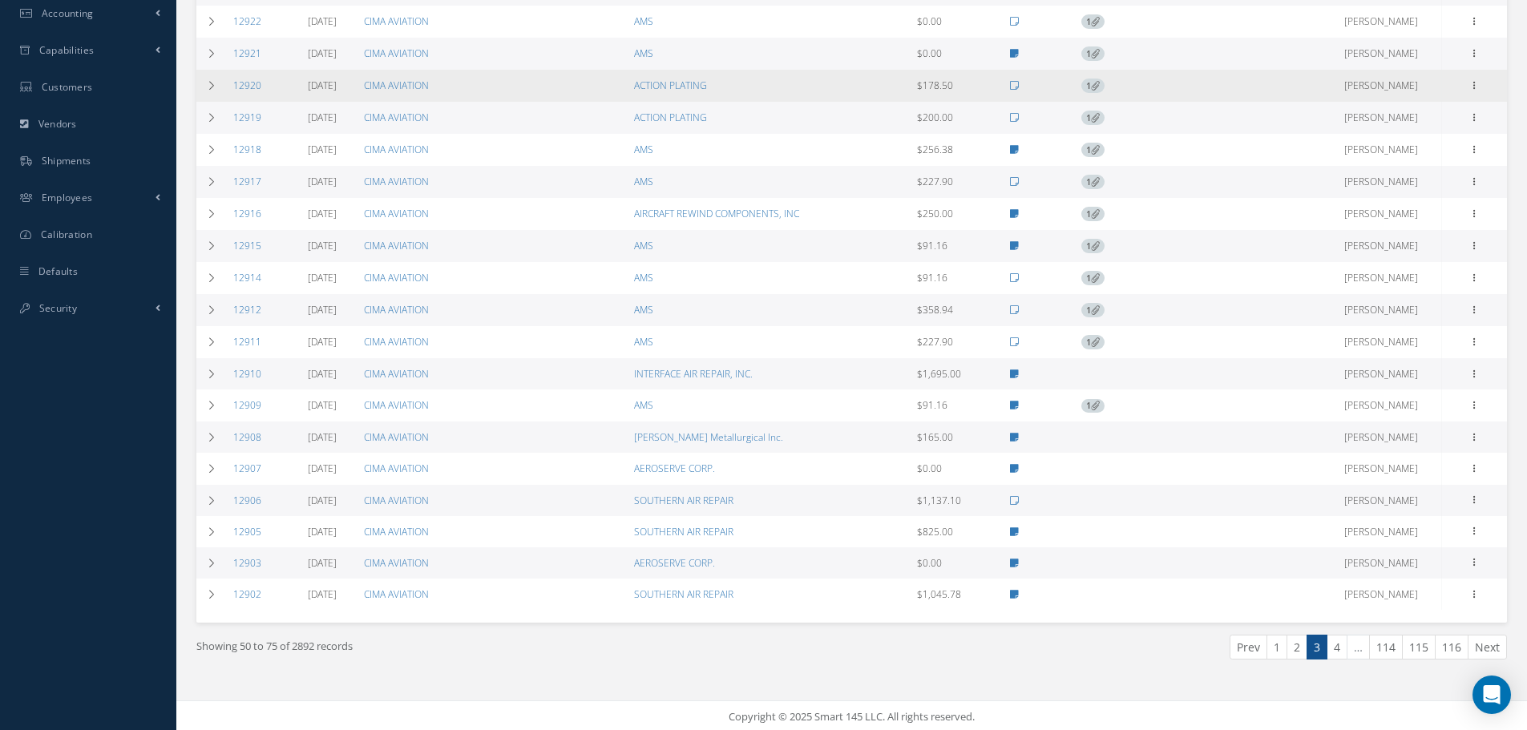
scroll to position [449, 0]
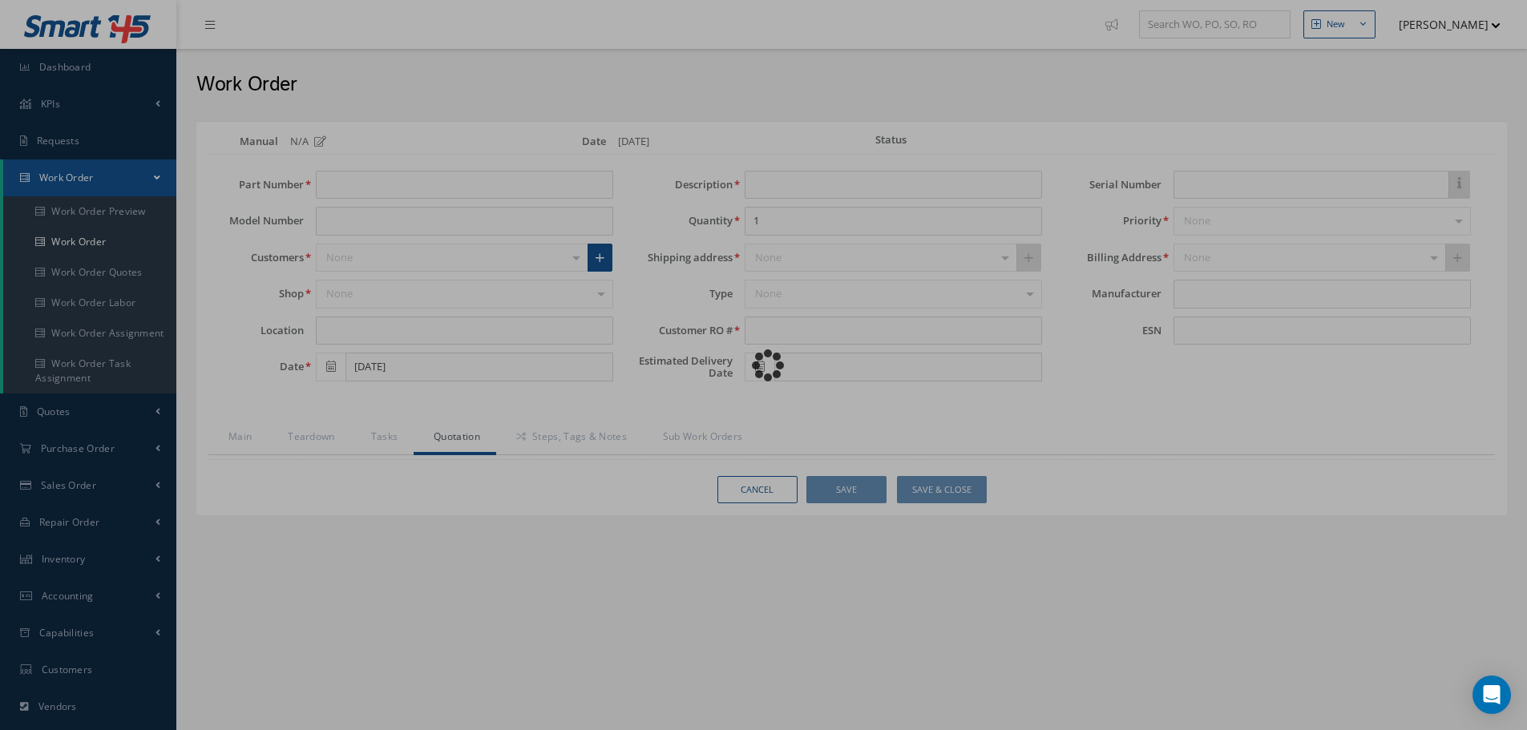
click at [764, 365] on div "Loading…" at bounding box center [764, 365] width 0 height 0
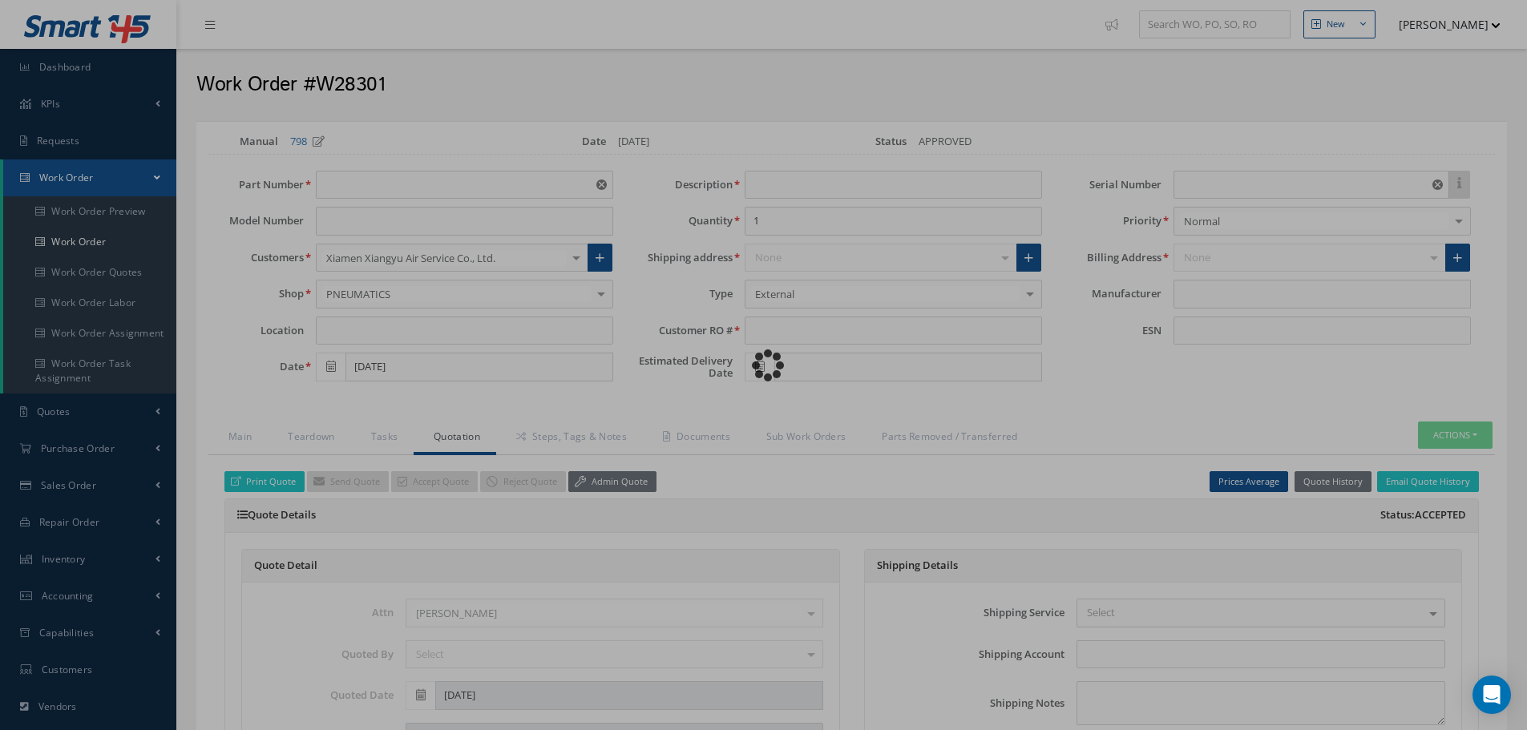
type input "790425A6"
type input "H-46C"
type input "[DATE]"
type input "PNEUMATIC STARTER"
type input "XYRO20250618001"
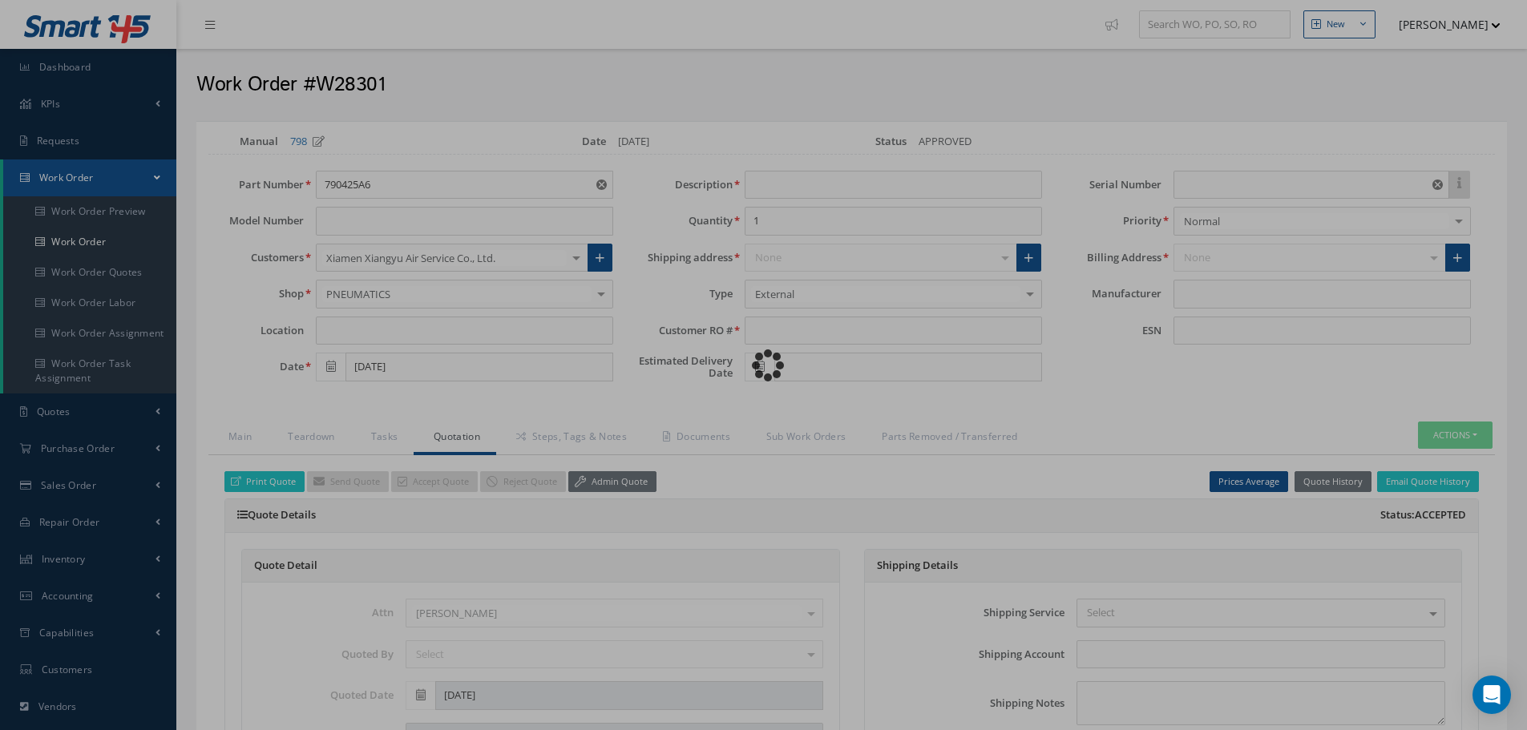
type input "09/19/2025"
type input "A13981"
click at [764, 365] on div "Loading…" at bounding box center [764, 365] width 0 height 0
type input "SUMITOMO PRECISION"
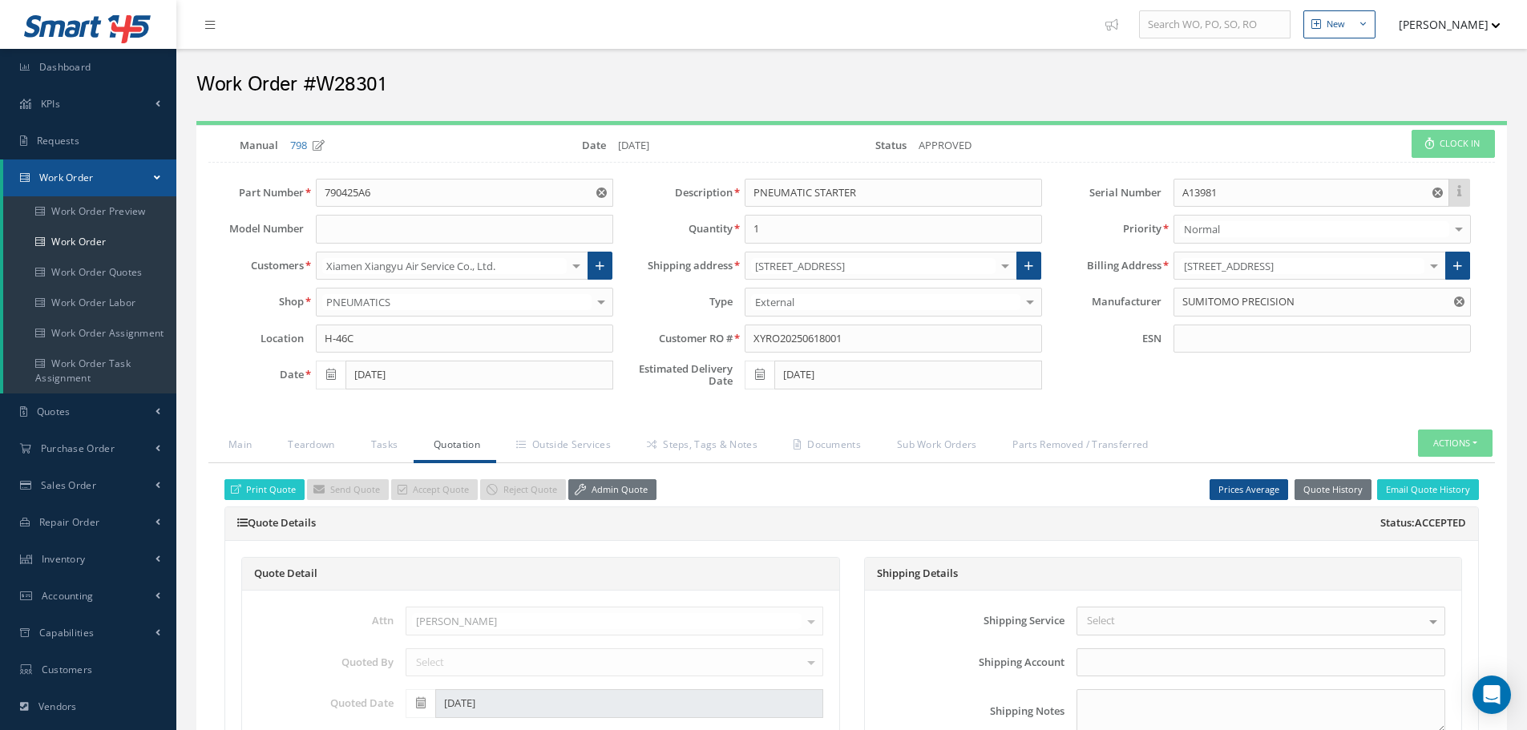
click at [1446, 29] on button "[PERSON_NAME]" at bounding box center [1441, 24] width 117 height 31
click at [1434, 167] on link "Impersonate User" at bounding box center [1436, 162] width 128 height 27
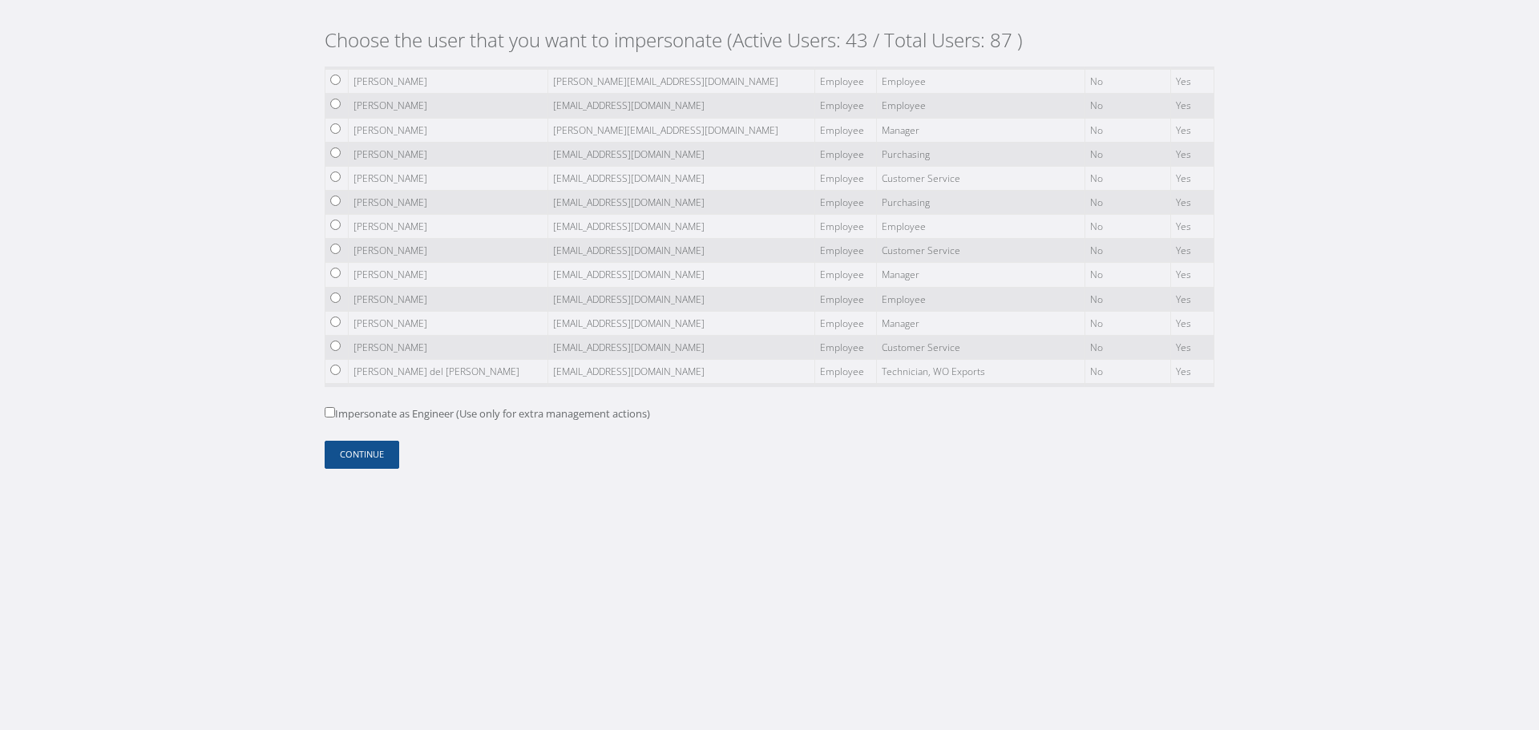
scroll to position [770, 0]
